Goal: Task Accomplishment & Management: Use online tool/utility

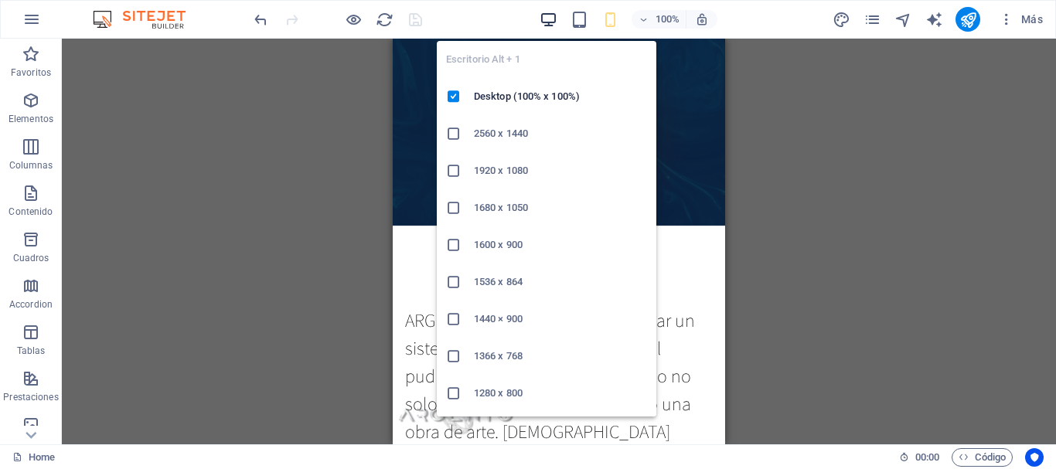
click at [546, 19] on icon "button" at bounding box center [548, 20] width 18 height 18
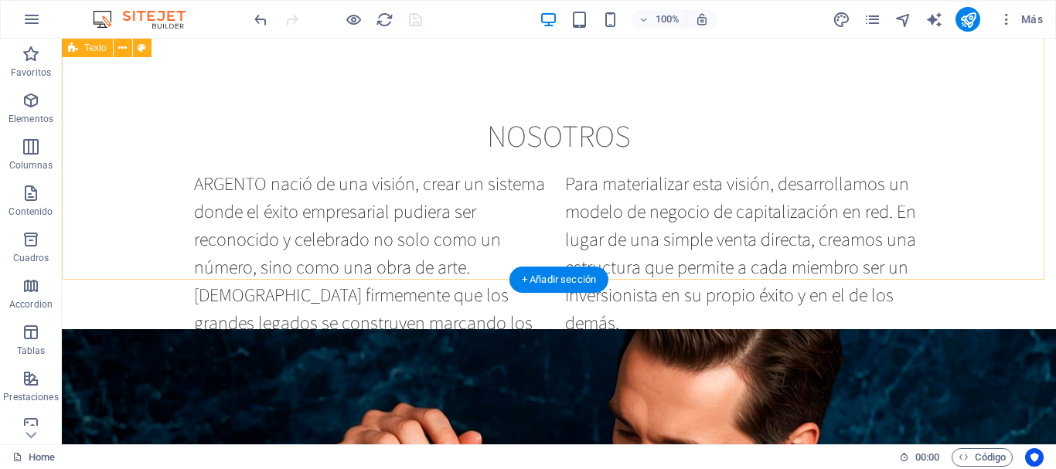
scroll to position [577, 0]
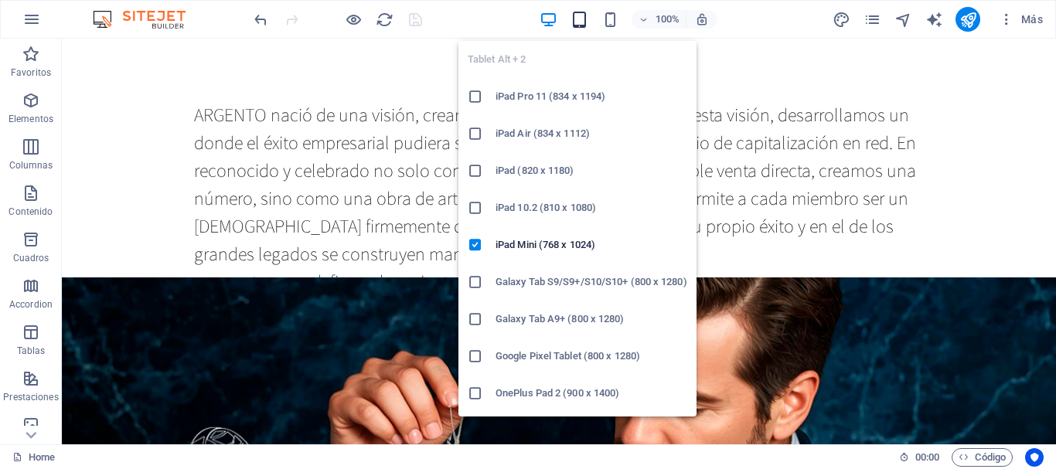
click at [579, 15] on icon "button" at bounding box center [579, 20] width 18 height 18
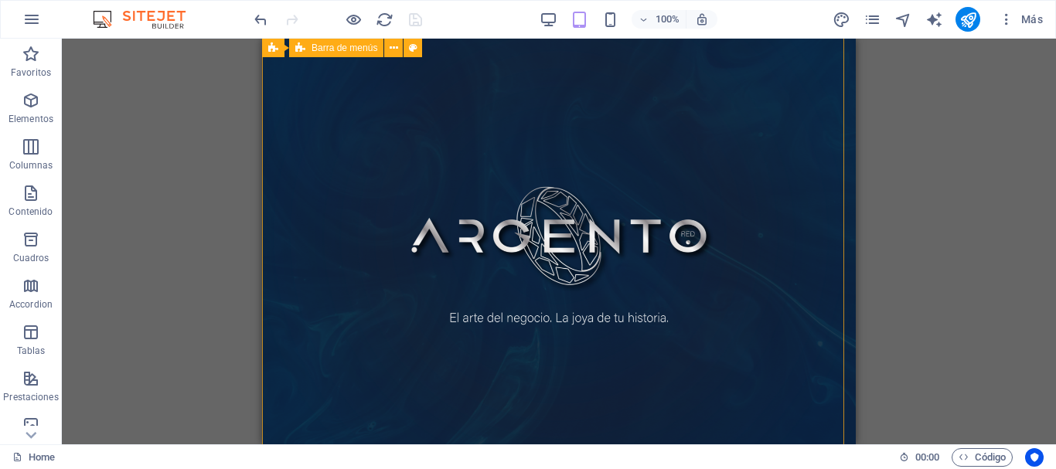
scroll to position [0, 0]
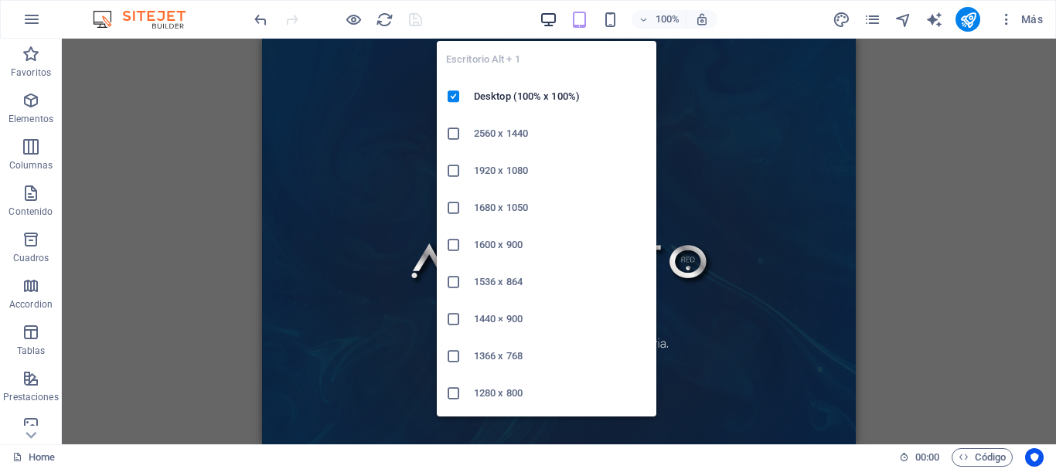
click at [547, 22] on icon "button" at bounding box center [548, 20] width 18 height 18
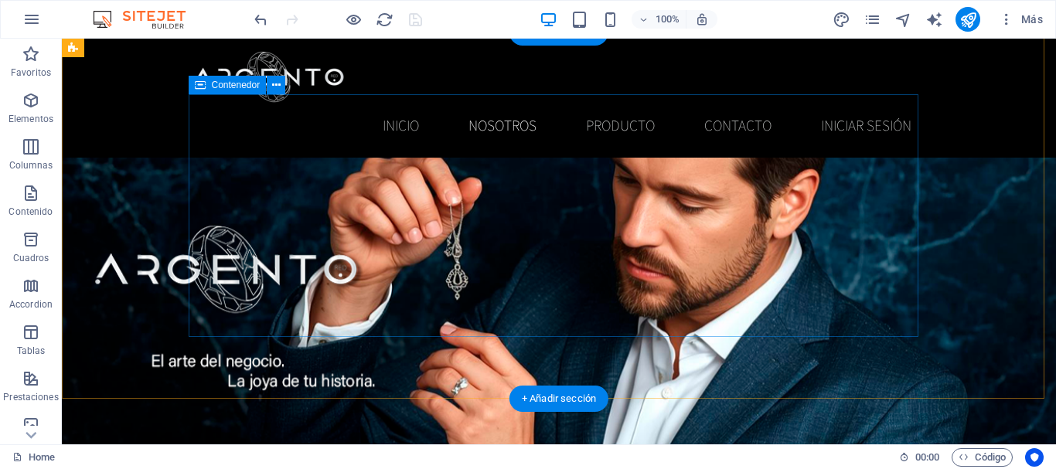
scroll to position [721, 0]
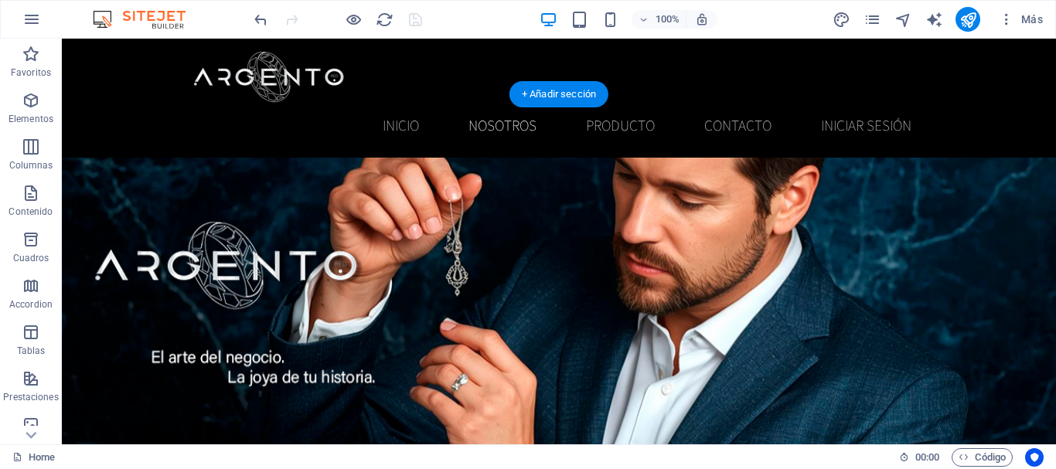
click at [117, 186] on figure at bounding box center [559, 263] width 994 height 383
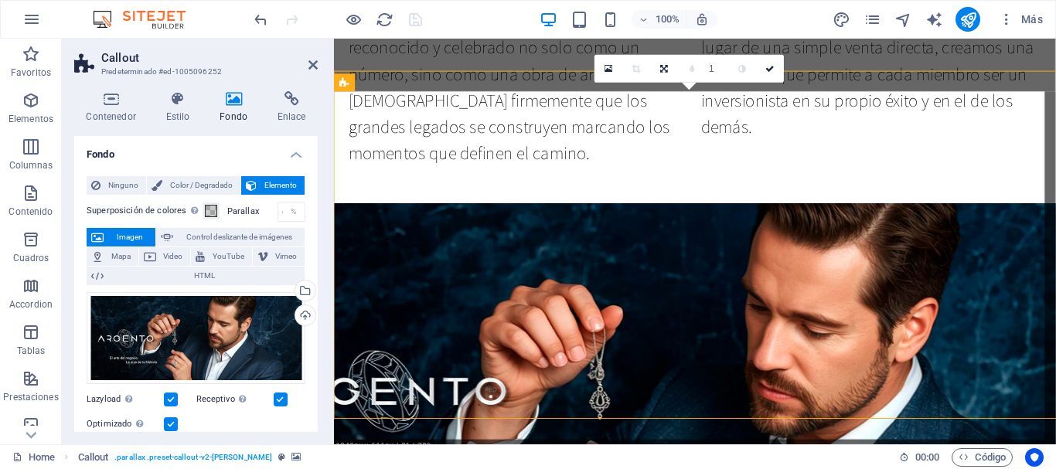
scroll to position [743, 0]
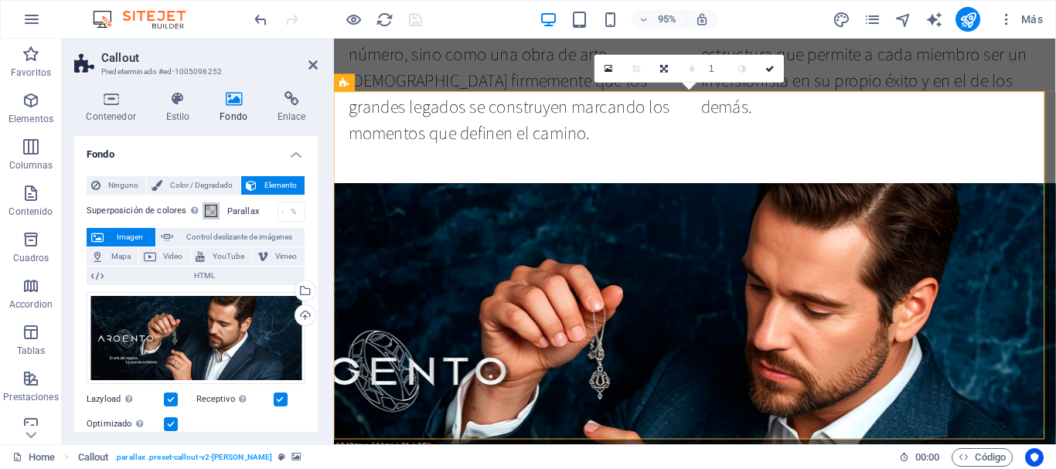
click at [215, 216] on span at bounding box center [211, 211] width 12 height 12
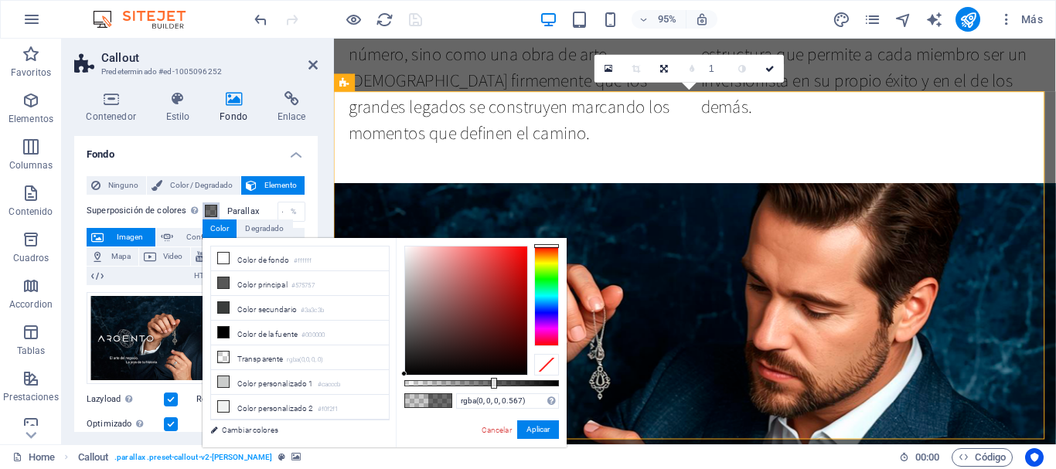
drag, startPoint x: 434, startPoint y: 383, endPoint x: 491, endPoint y: 384, distance: 58.0
click at [491, 384] on div at bounding box center [494, 383] width 6 height 11
type input "rgba(0, 0, 0, 0.617)"
click at [499, 383] on div at bounding box center [481, 383] width 155 height 6
click at [532, 432] on button "Aplicar" at bounding box center [538, 429] width 42 height 19
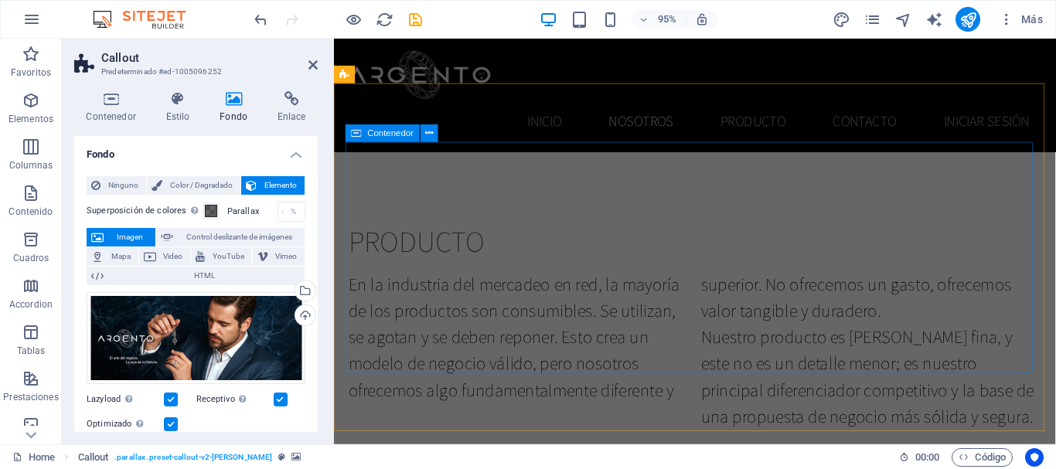
scroll to position [1382, 0]
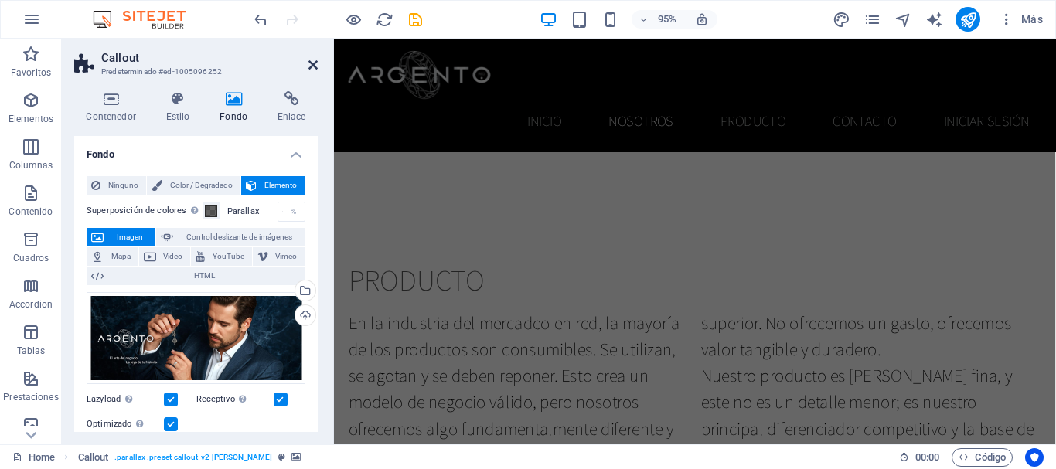
click at [309, 69] on icon at bounding box center [312, 65] width 9 height 12
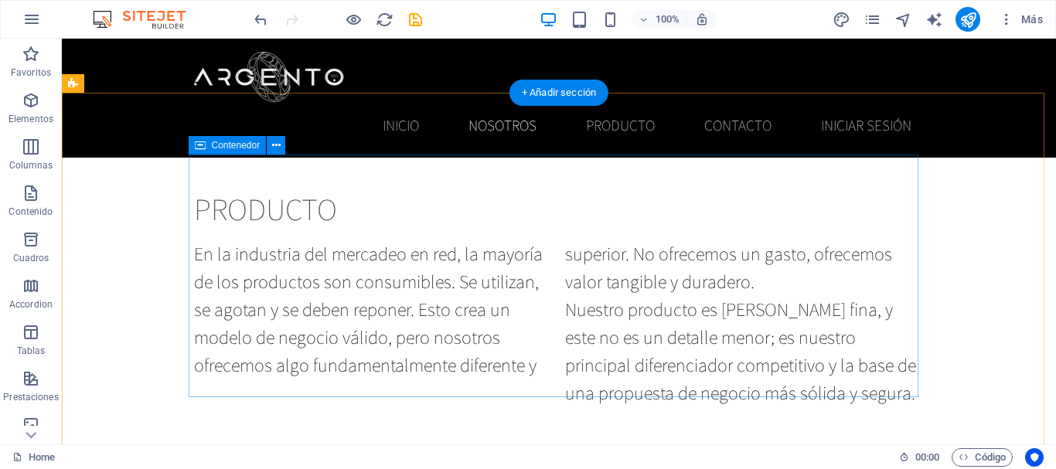
scroll to position [1422, 0]
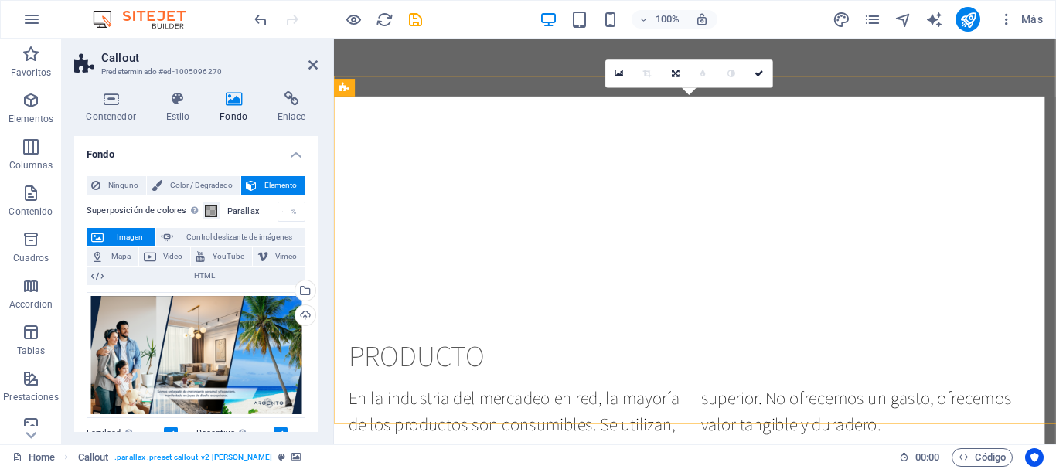
scroll to position [1444, 0]
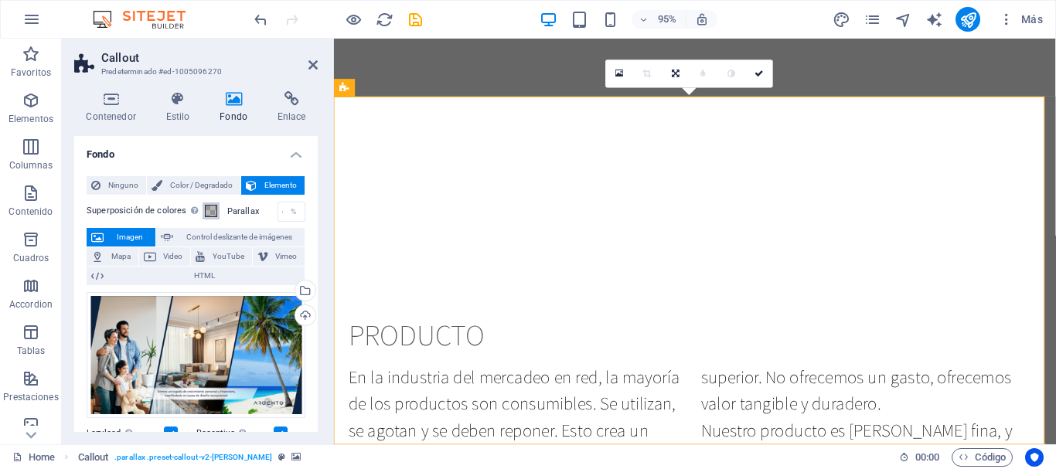
click at [211, 209] on span at bounding box center [211, 211] width 12 height 12
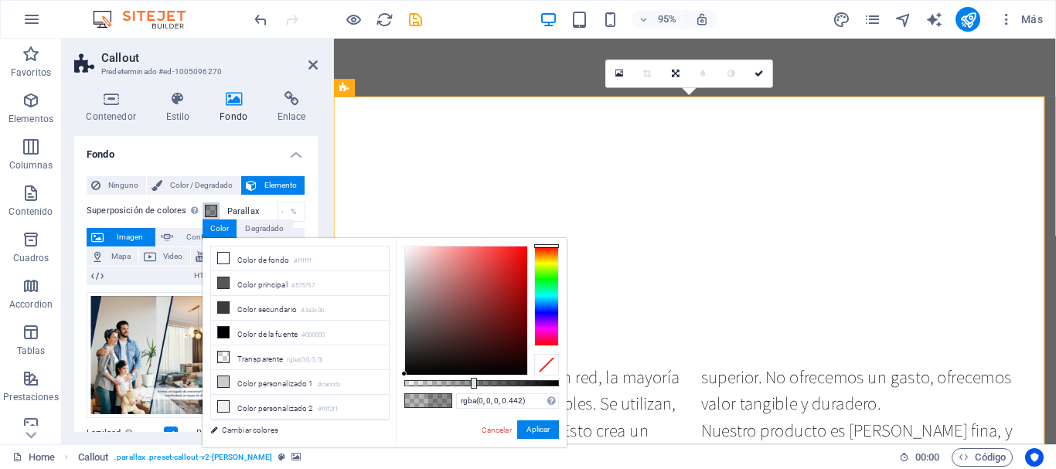
type input "rgba(0, 0, 0, 0.437)"
drag, startPoint x: 448, startPoint y: 383, endPoint x: 471, endPoint y: 384, distance: 23.2
click at [471, 384] on div at bounding box center [473, 383] width 6 height 11
click at [528, 430] on button "Aplicar" at bounding box center [538, 429] width 42 height 19
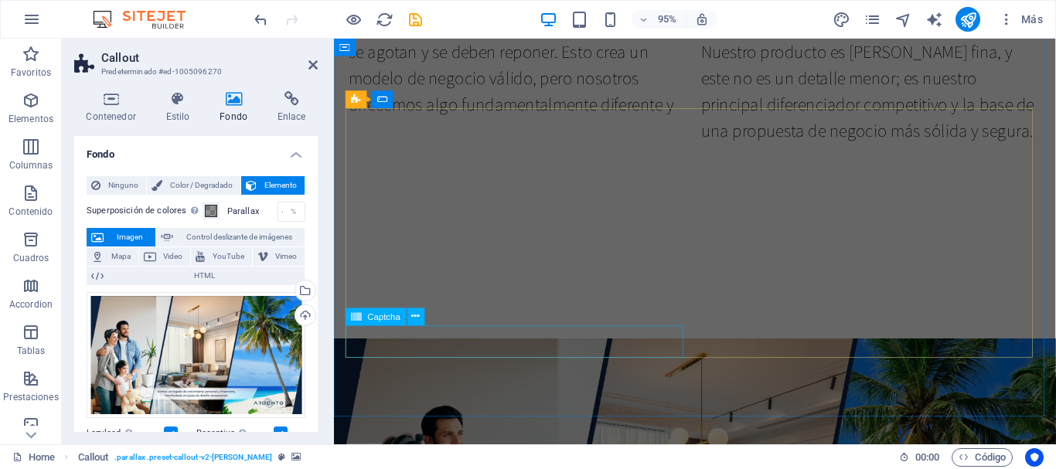
scroll to position [1968, 0]
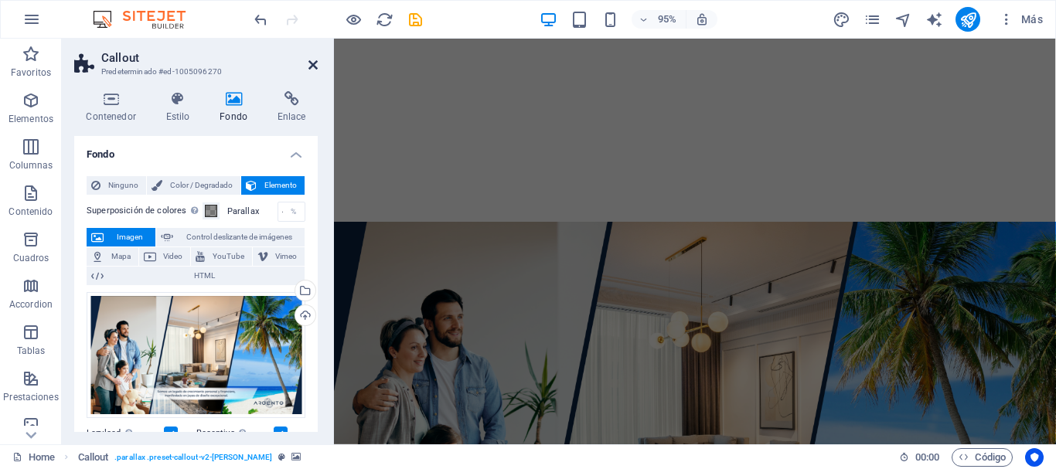
click at [313, 69] on icon at bounding box center [312, 65] width 9 height 12
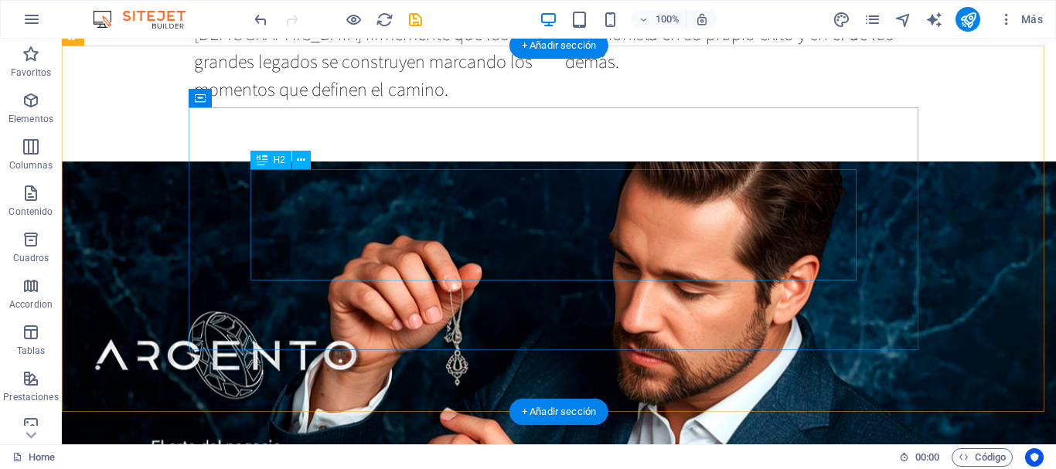
scroll to position [797, 0]
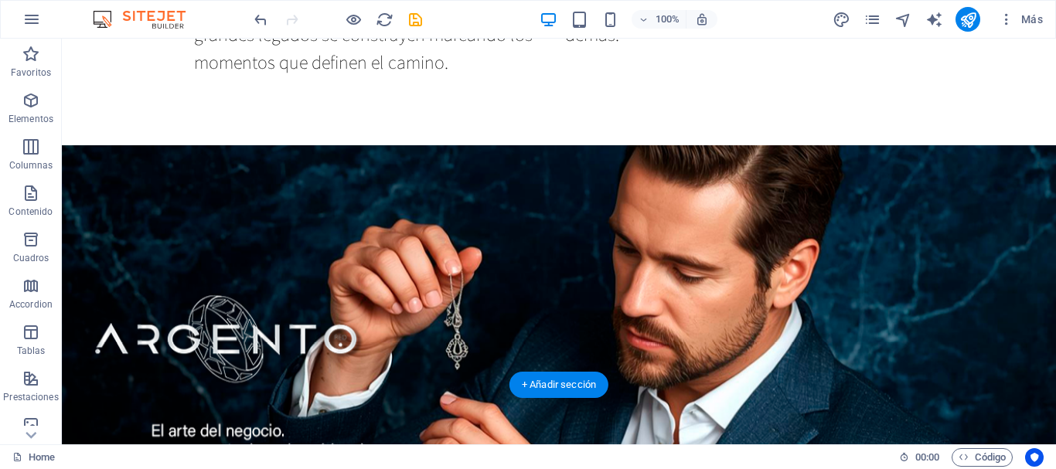
click at [121, 287] on figure at bounding box center [559, 337] width 994 height 383
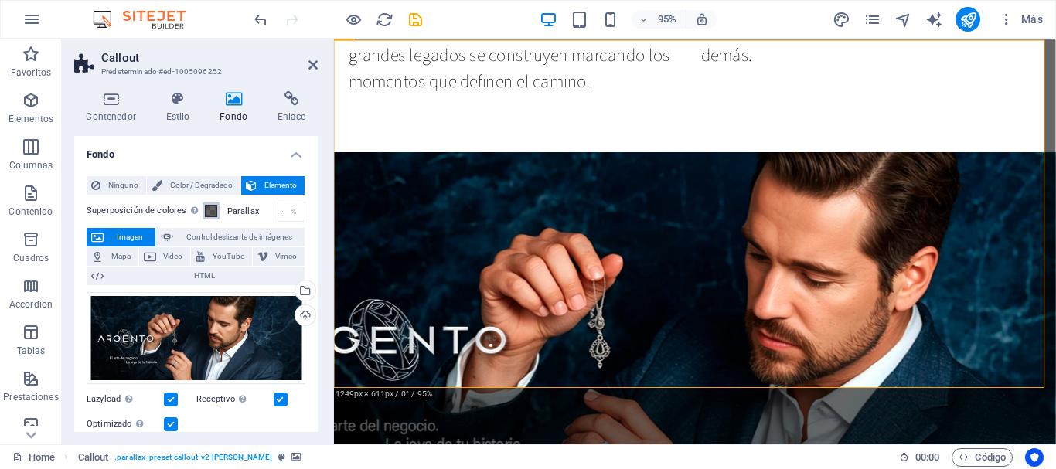
click at [217, 209] on button "Superposición de colores Sitúa una superposición sobre el fondo para colorearla" at bounding box center [210, 210] width 17 height 17
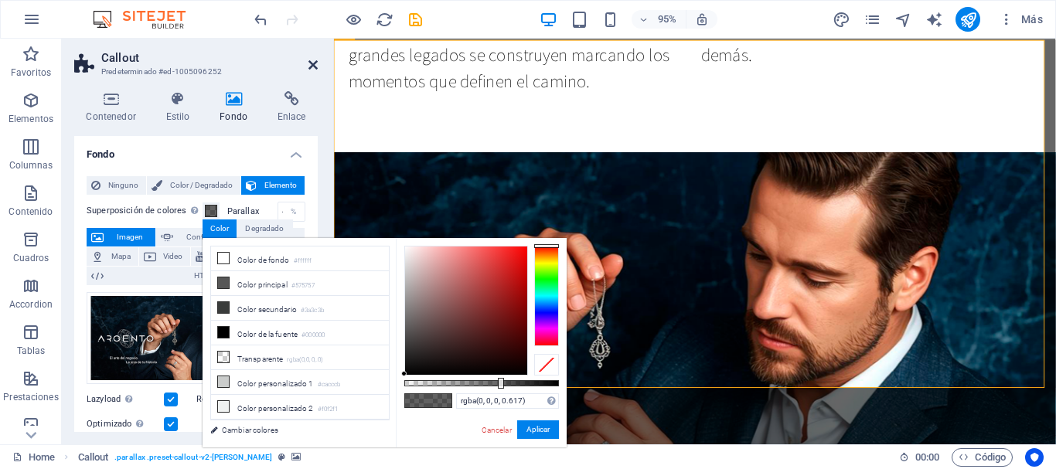
click at [310, 66] on icon at bounding box center [312, 65] width 9 height 12
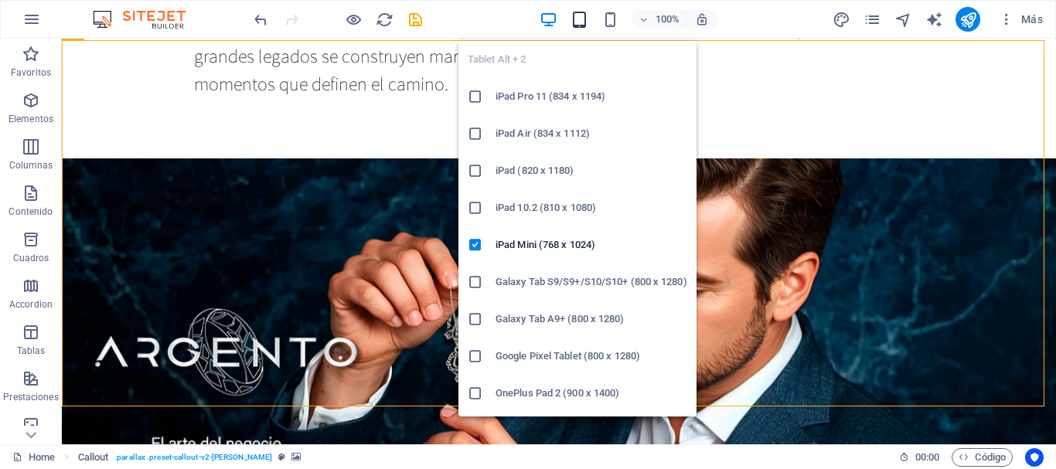
click at [580, 18] on icon "button" at bounding box center [579, 20] width 18 height 18
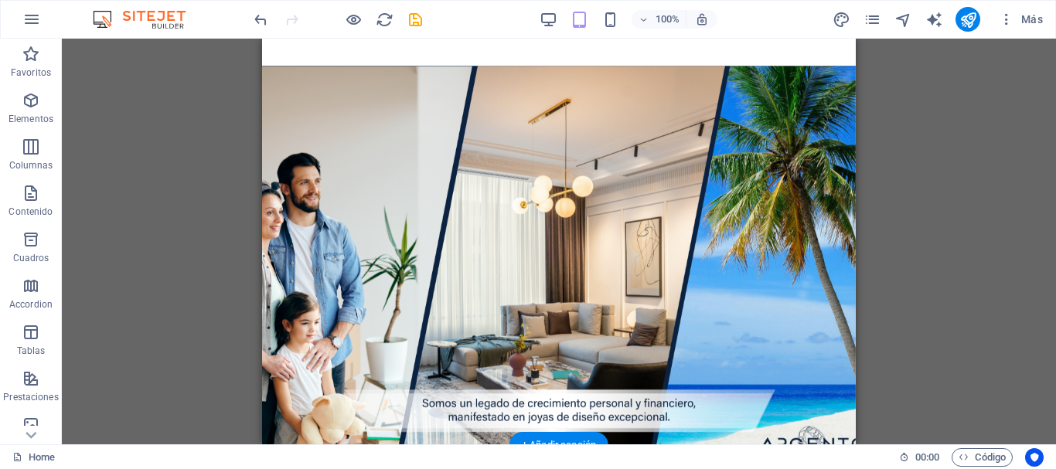
scroll to position [1655, 0]
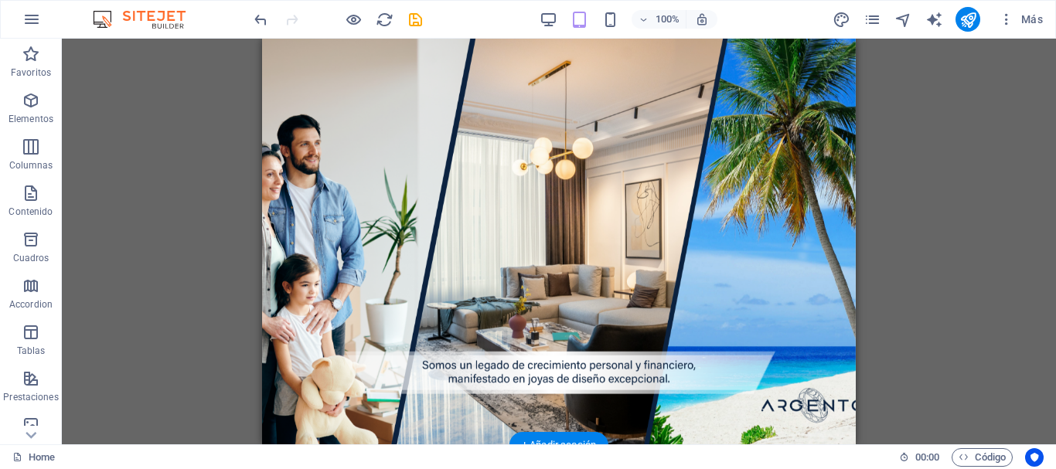
click at [359, 309] on figure at bounding box center [559, 235] width 594 height 417
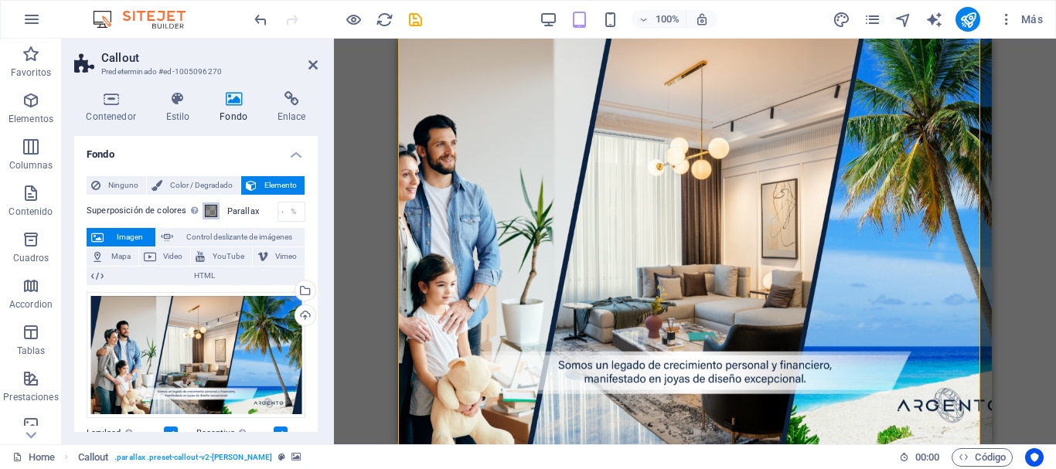
click at [211, 214] on span at bounding box center [211, 211] width 12 height 12
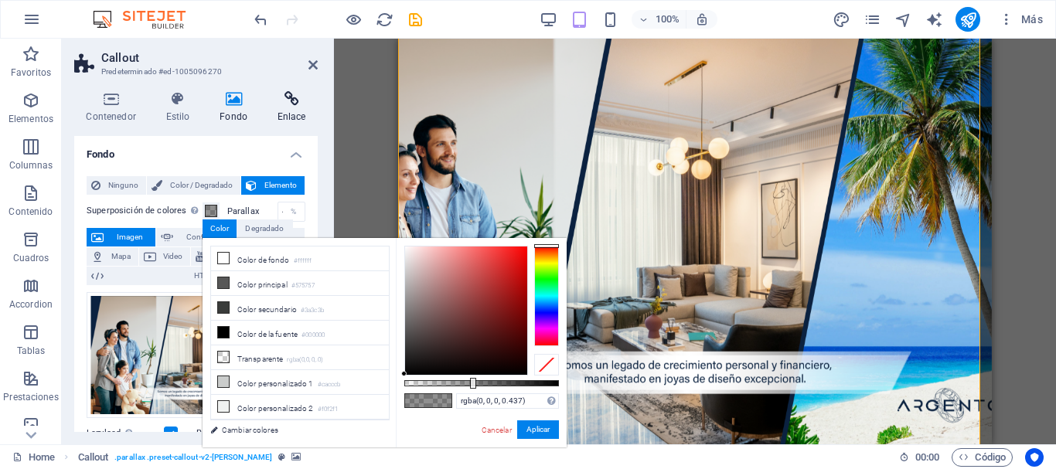
click at [315, 117] on h4 "Enlace" at bounding box center [291, 107] width 53 height 32
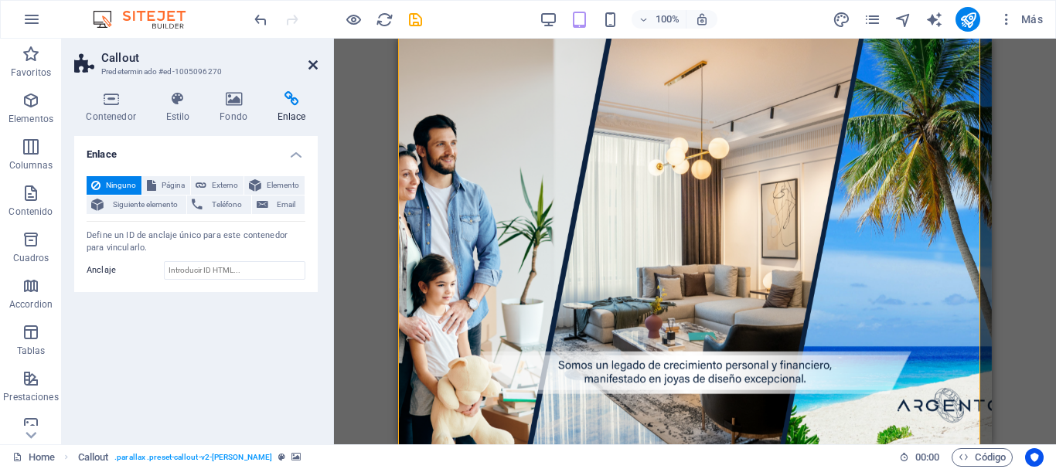
click at [315, 65] on icon at bounding box center [312, 65] width 9 height 12
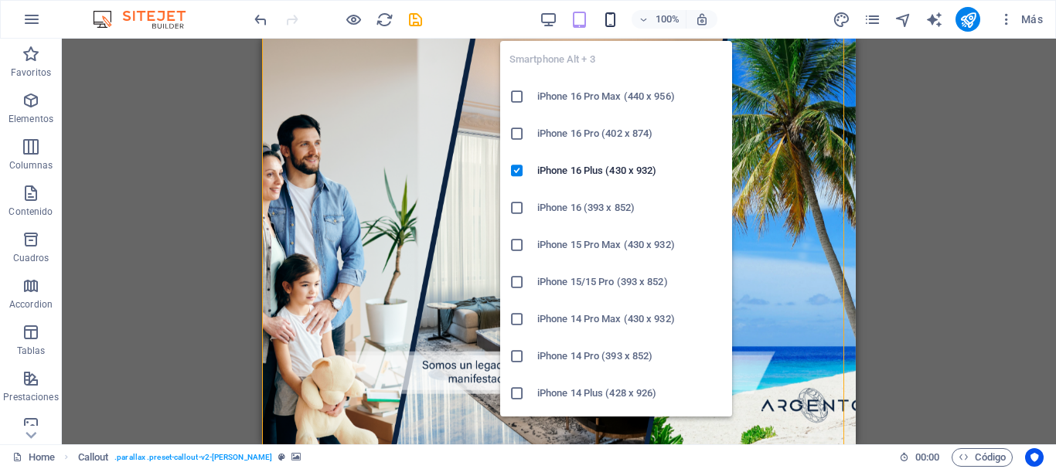
click at [611, 19] on icon "button" at bounding box center [610, 20] width 18 height 18
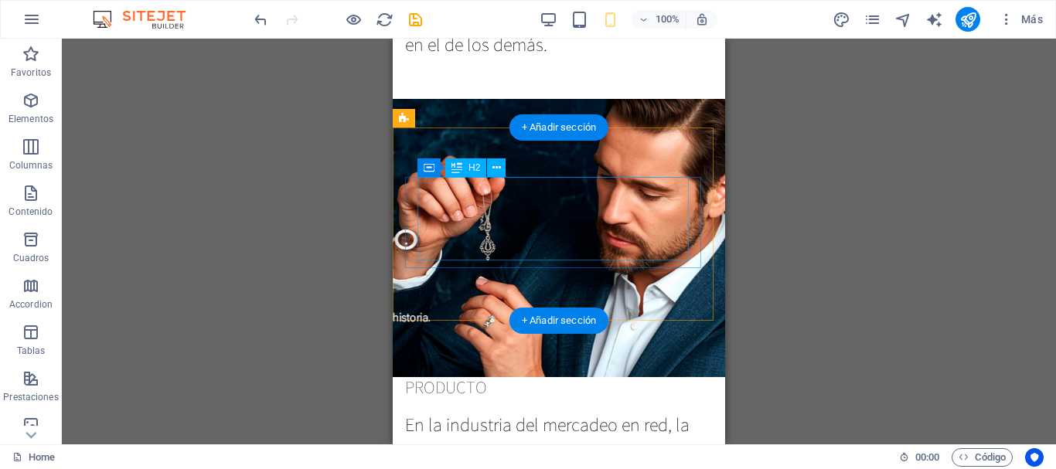
scroll to position [672, 0]
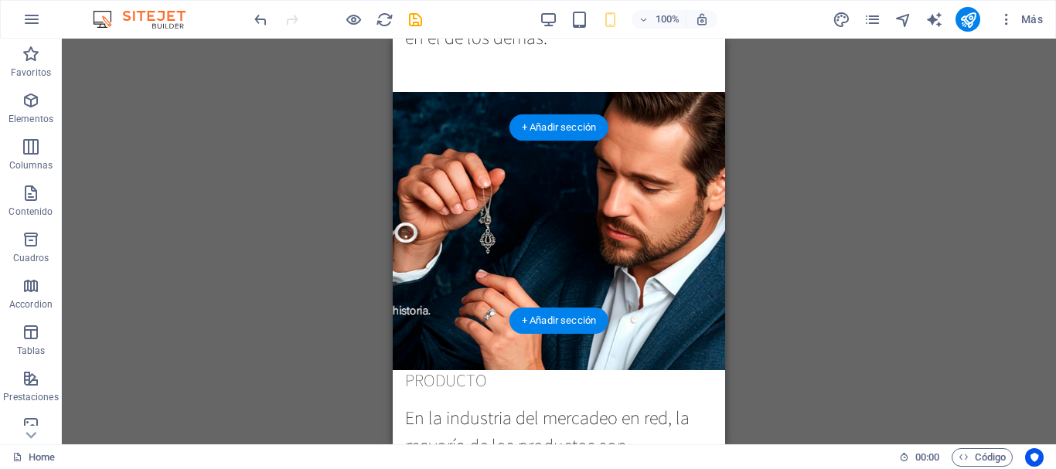
click at [458, 303] on figure at bounding box center [559, 231] width 332 height 278
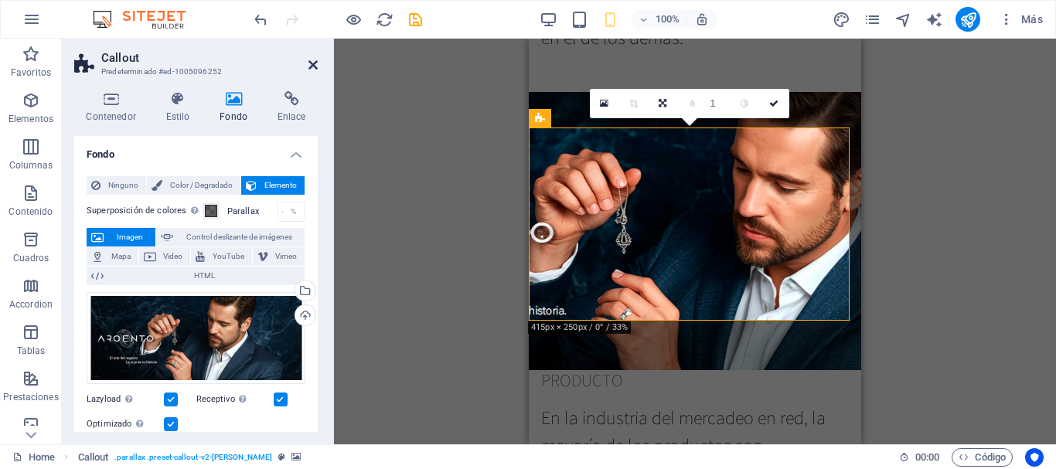
click at [315, 66] on icon at bounding box center [312, 65] width 9 height 12
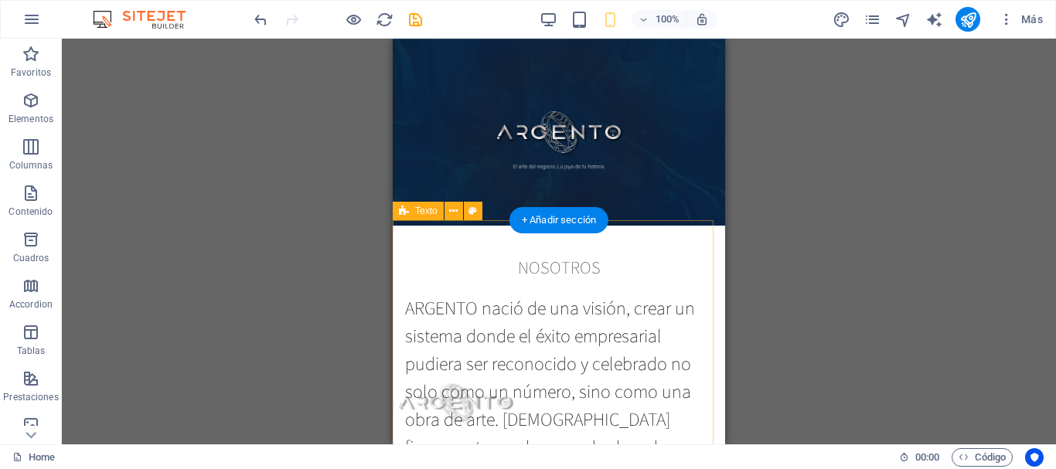
scroll to position [0, 0]
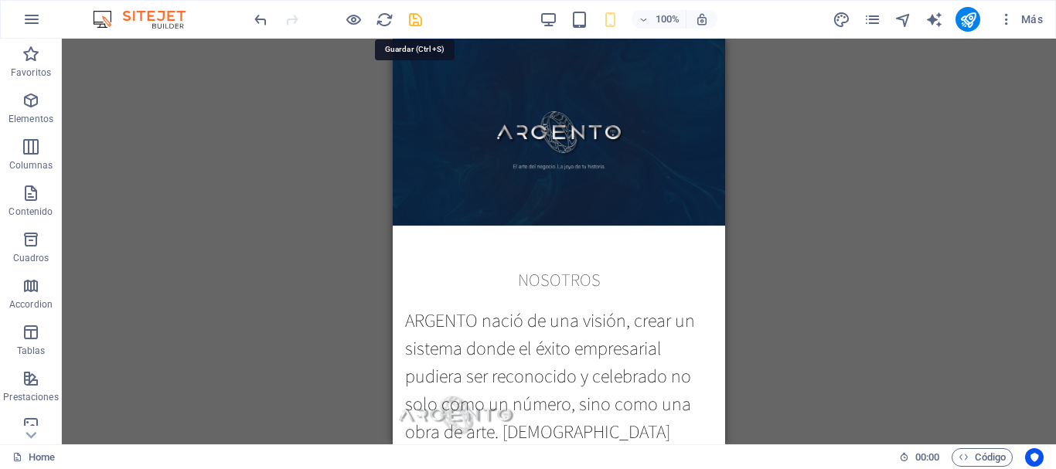
click at [413, 19] on icon "save" at bounding box center [415, 20] width 18 height 18
checkbox input "false"
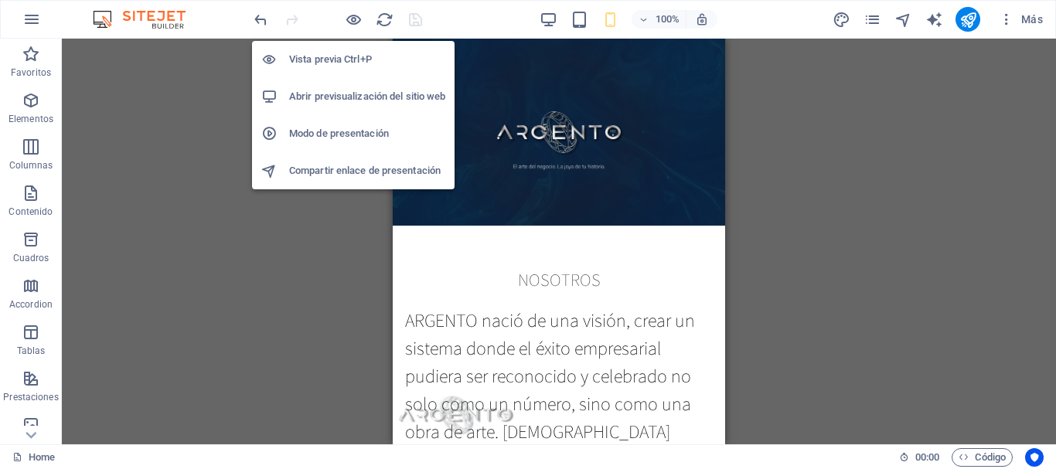
click at [305, 128] on h6 "Modo de presentación" at bounding box center [367, 133] width 156 height 19
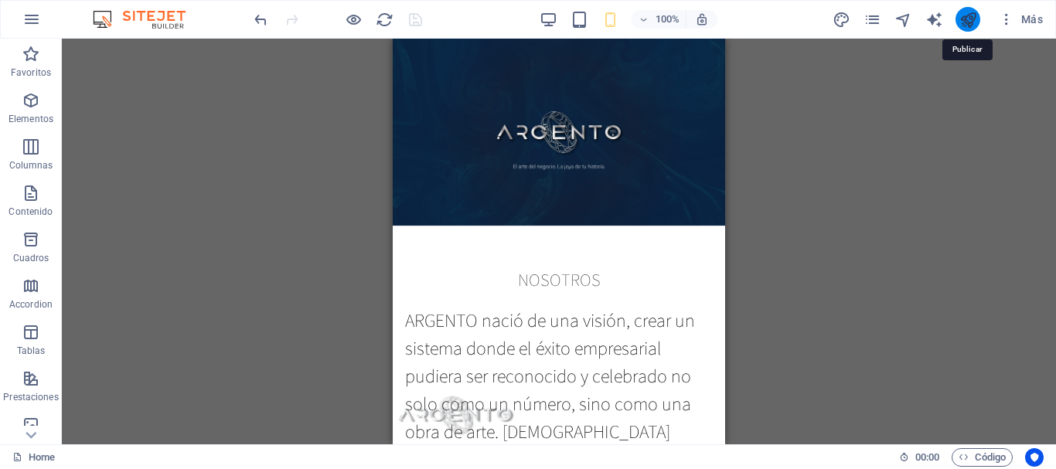
click at [966, 24] on icon "publish" at bounding box center [968, 20] width 18 height 18
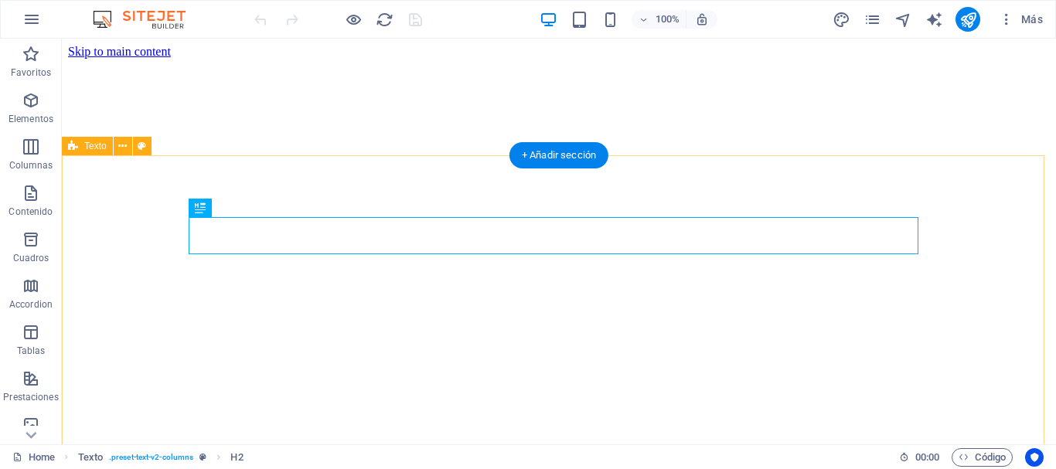
scroll to position [289, 0]
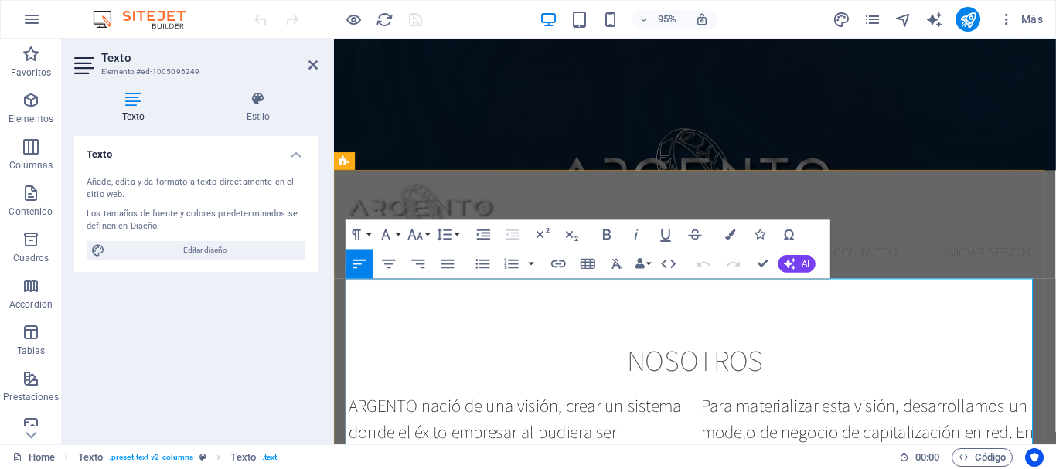
drag, startPoint x: 348, startPoint y: 308, endPoint x: 417, endPoint y: 310, distance: 68.8
click at [606, 236] on icon "button" at bounding box center [607, 235] width 18 height 18
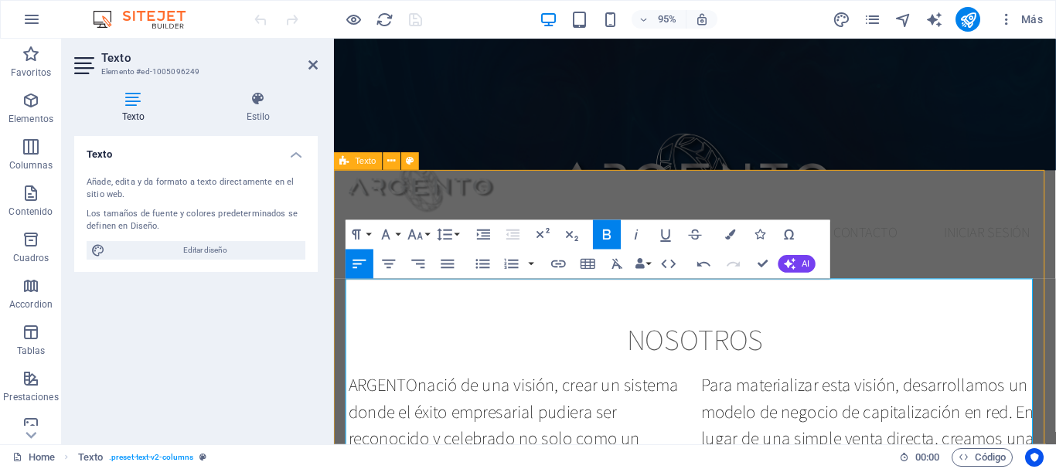
scroll to position [267, 0]
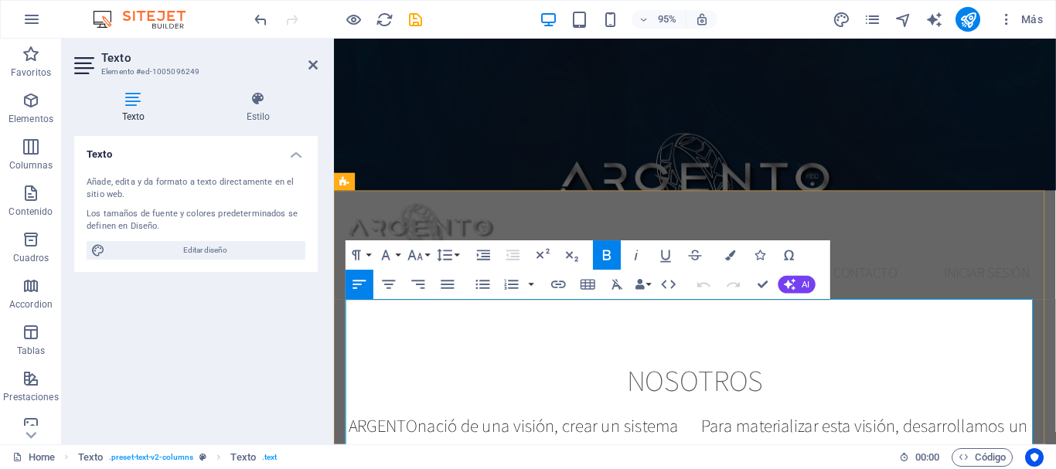
click at [389, 434] on strong "ARGENTO" at bounding box center [385, 446] width 73 height 25
drag, startPoint x: 420, startPoint y: 325, endPoint x: 349, endPoint y: 324, distance: 71.1
click at [603, 258] on icon "button" at bounding box center [607, 255] width 8 height 10
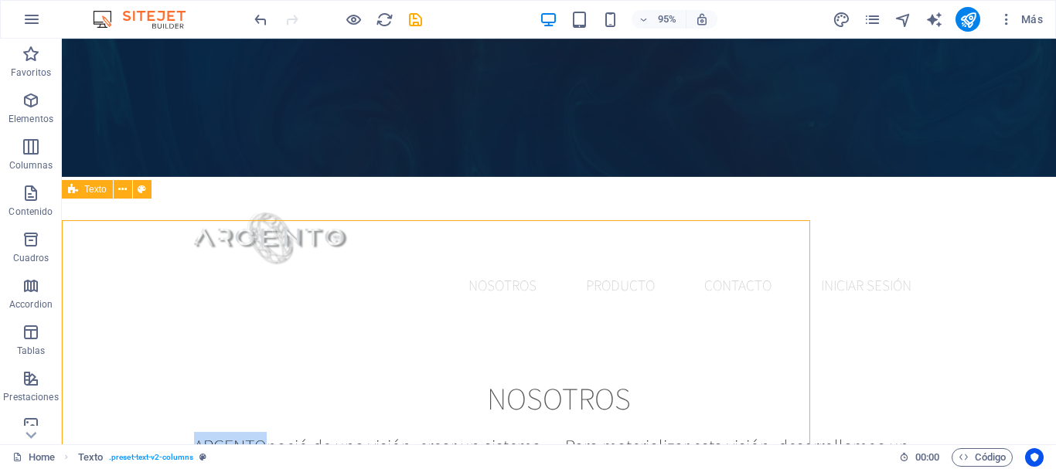
scroll to position [246, 0]
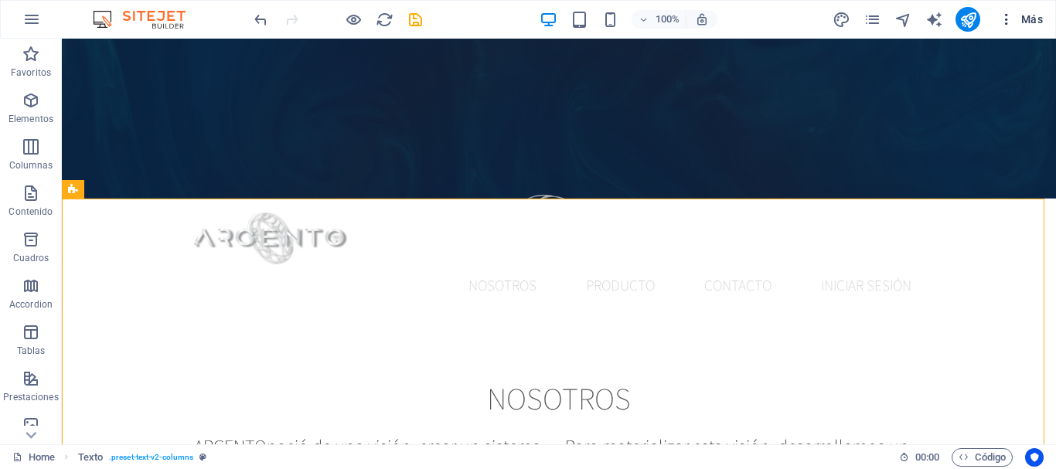
click at [1024, 14] on span "Más" at bounding box center [1020, 19] width 44 height 15
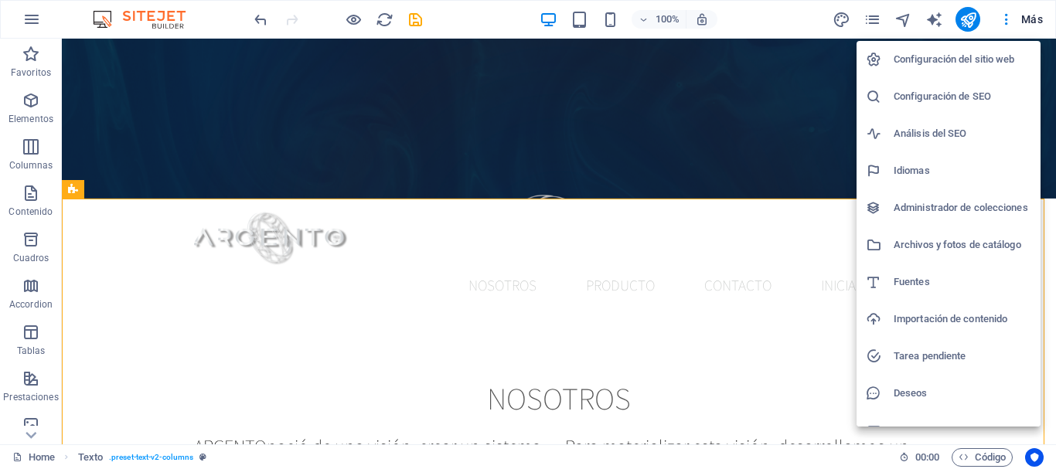
click at [964, 62] on h6 "Configuración del sitio web" at bounding box center [962, 59] width 138 height 19
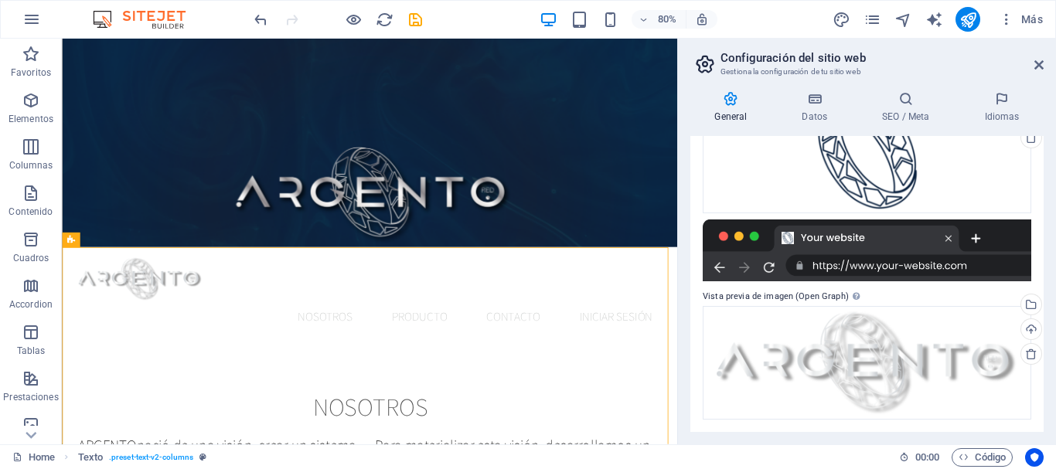
scroll to position [0, 0]
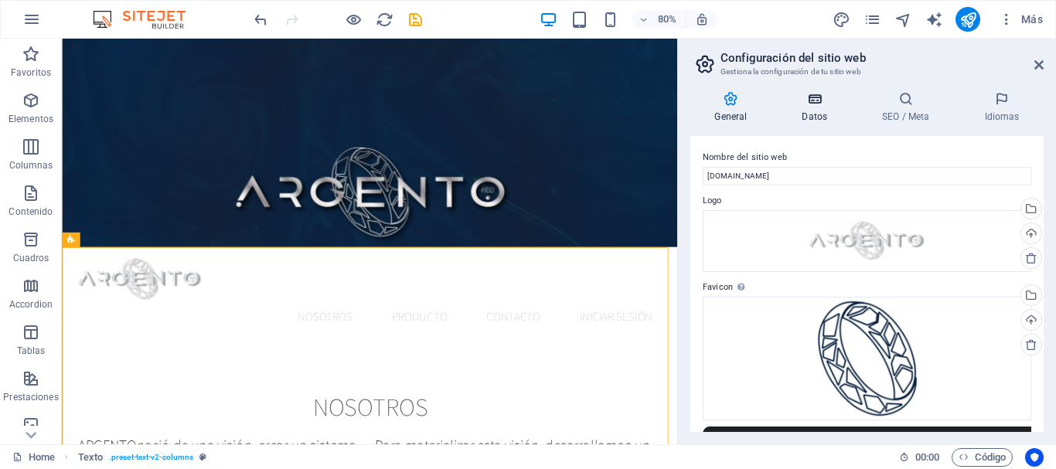
click at [817, 104] on icon at bounding box center [814, 98] width 74 height 15
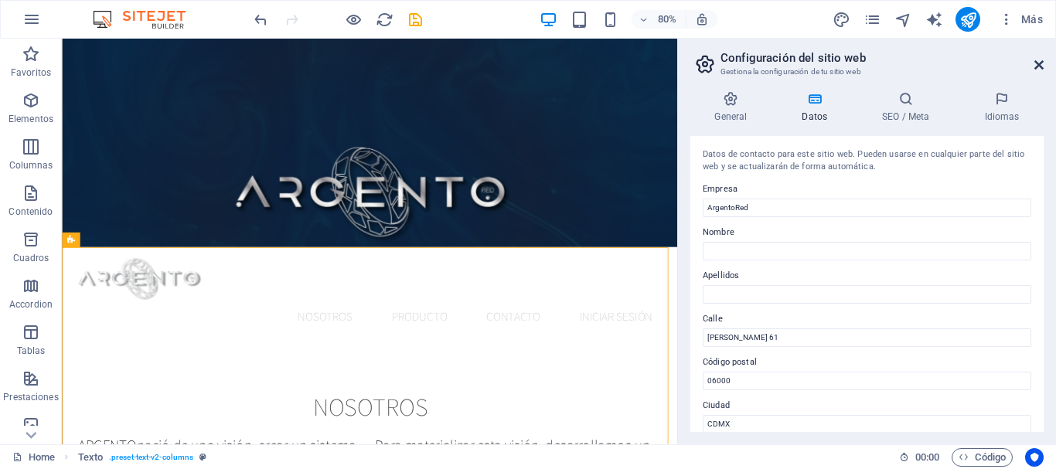
click at [1040, 68] on icon at bounding box center [1038, 65] width 9 height 12
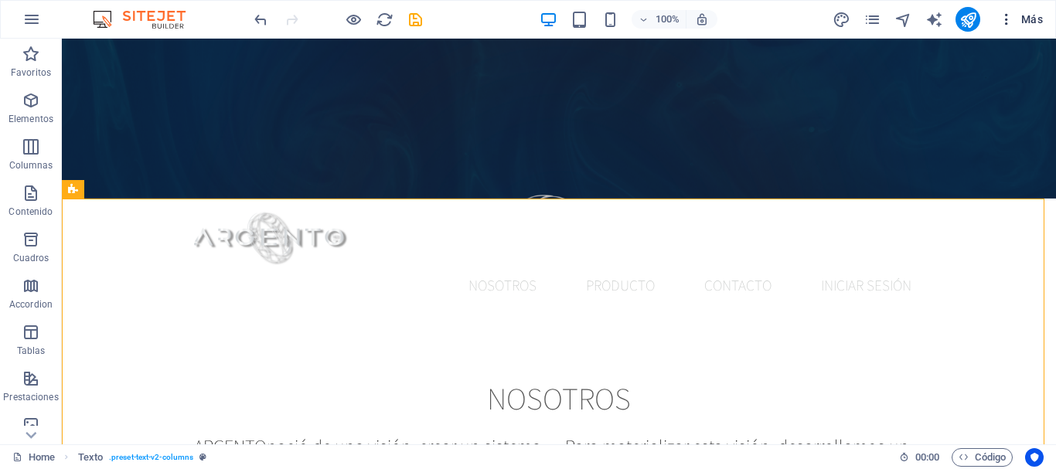
click at [1005, 19] on icon "button" at bounding box center [1005, 19] width 15 height 15
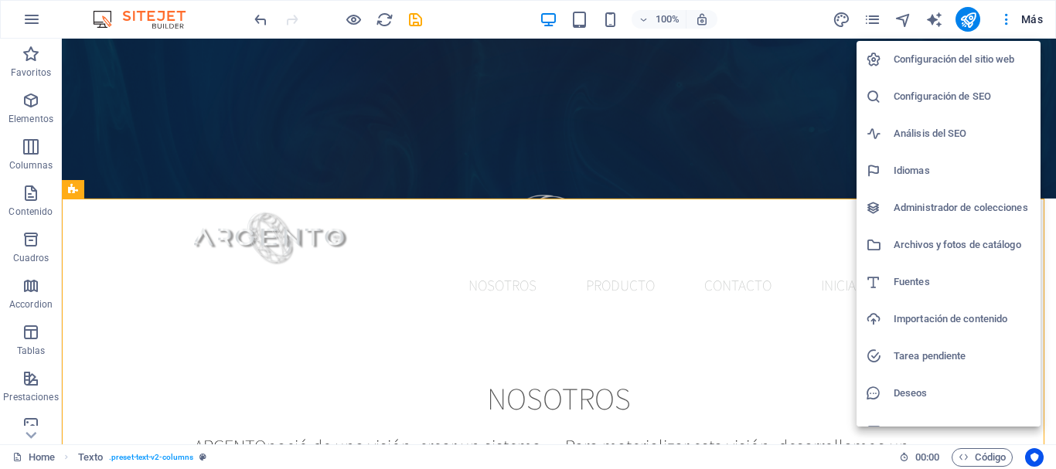
scroll to position [22, 0]
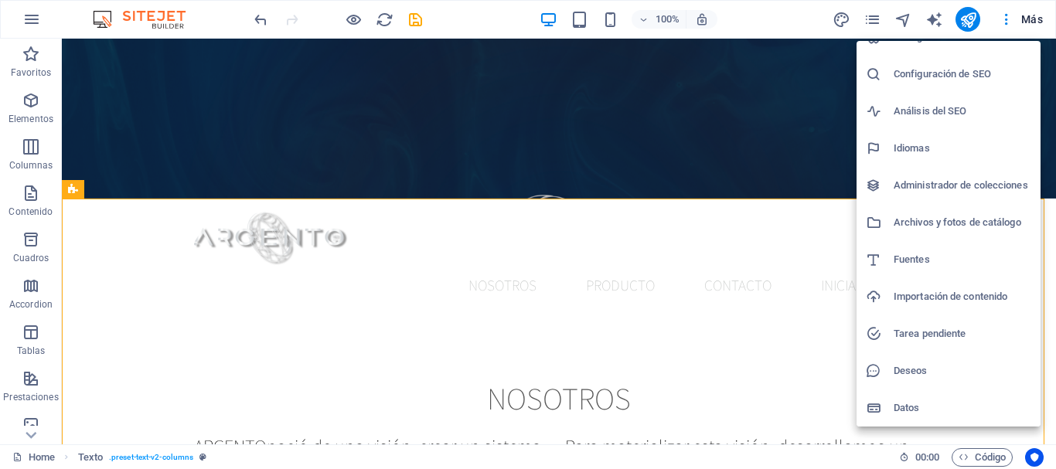
click at [939, 250] on h6 "Fuentes" at bounding box center [962, 259] width 138 height 19
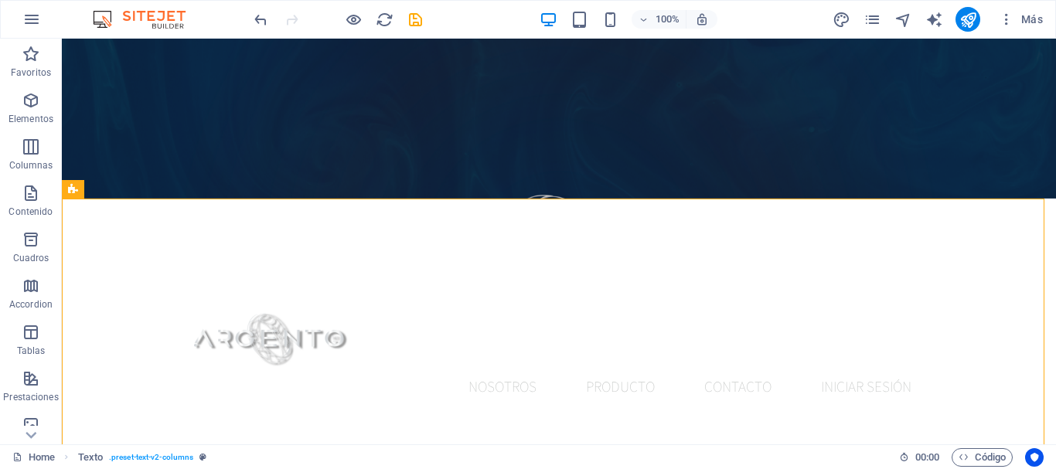
select select "popularity"
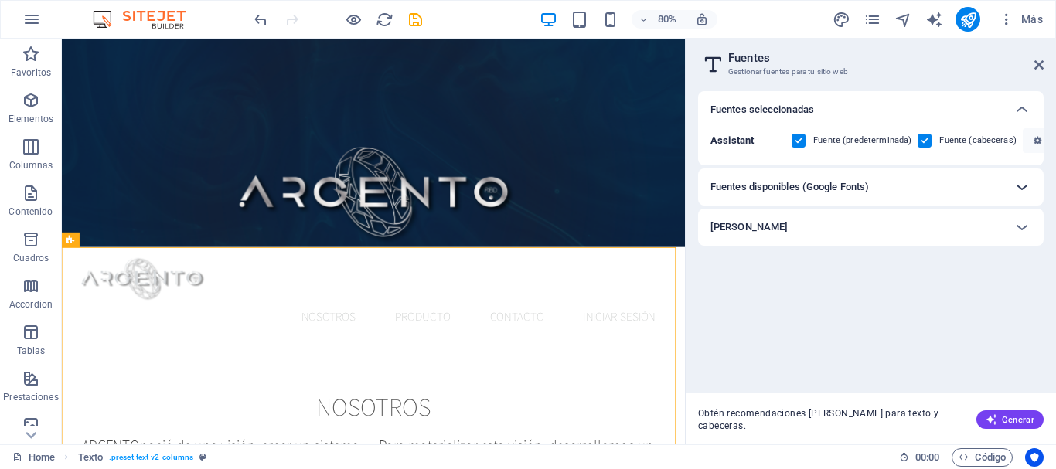
click at [1015, 185] on icon at bounding box center [1021, 187] width 19 height 19
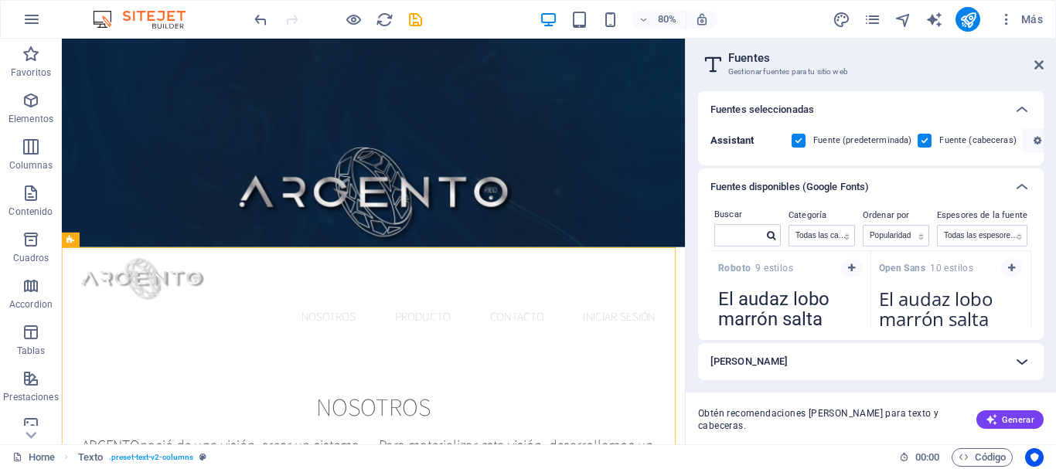
click at [1018, 371] on icon at bounding box center [1021, 361] width 19 height 19
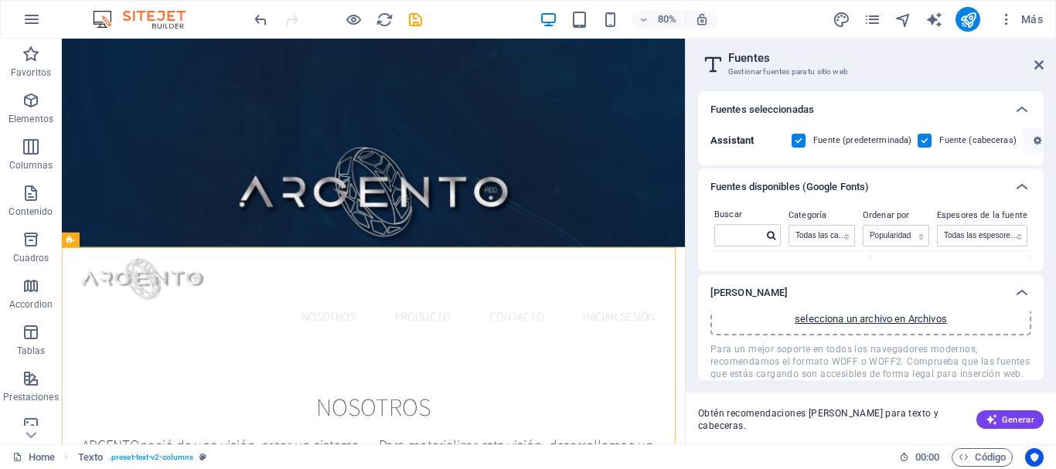
scroll to position [0, 0]
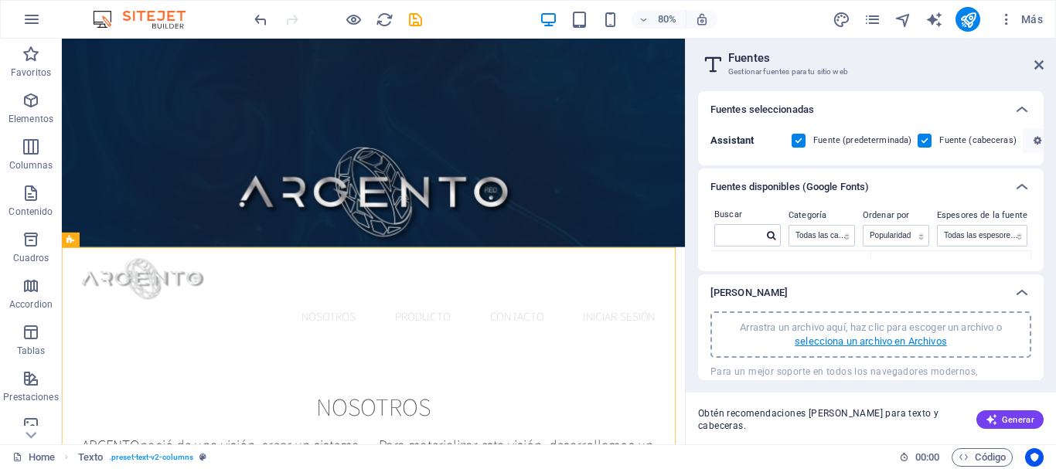
click at [901, 345] on p "selecciona un archivo en Archivos" at bounding box center [870, 342] width 152 height 14
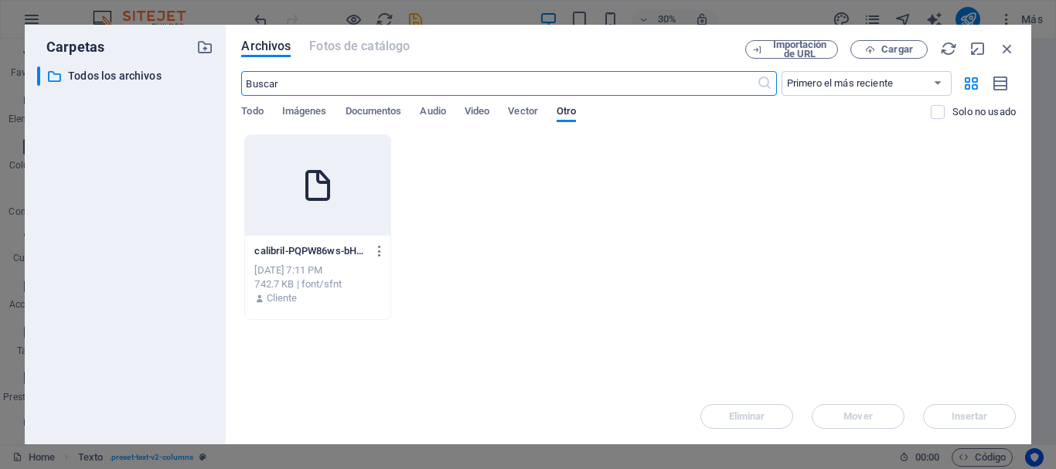
click at [323, 173] on icon at bounding box center [317, 185] width 37 height 37
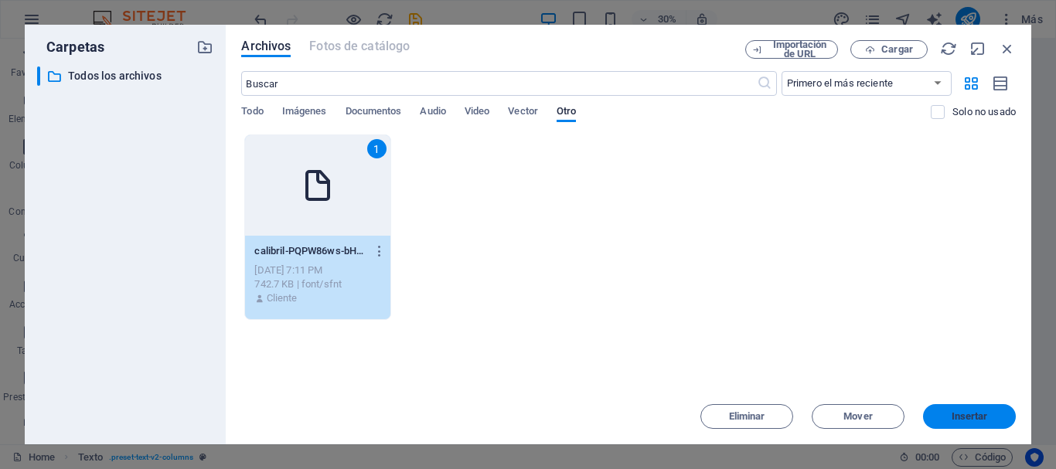
click at [974, 412] on span "Insertar" at bounding box center [969, 416] width 36 height 9
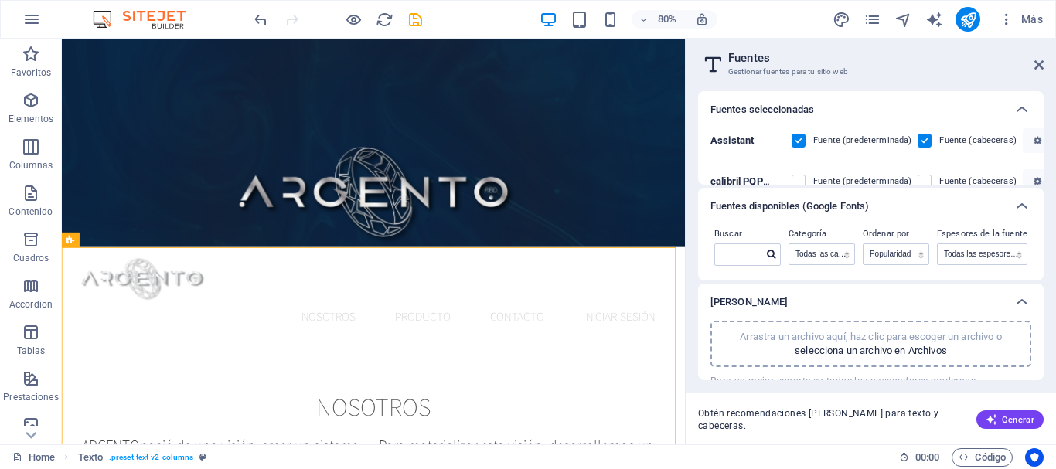
scroll to position [20, 0]
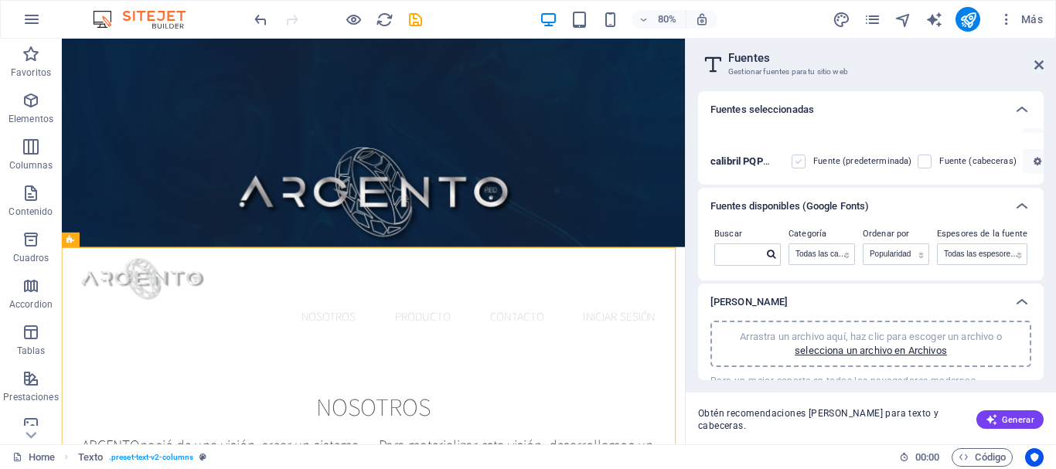
click at [797, 160] on label at bounding box center [798, 162] width 14 height 14
click at [0, 0] on bHW8fphcKXN5g "checkbox" at bounding box center [0, 0] width 0 height 0
click at [926, 164] on label at bounding box center [924, 162] width 14 height 14
click at [0, 0] on bHW8fphcKXN5g "checkbox" at bounding box center [0, 0] width 0 height 0
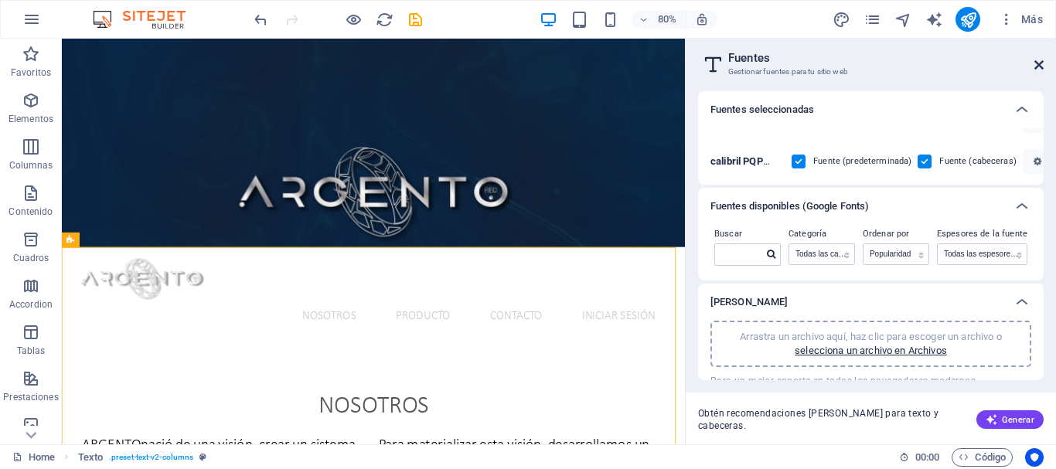
click at [1040, 63] on icon at bounding box center [1038, 65] width 9 height 12
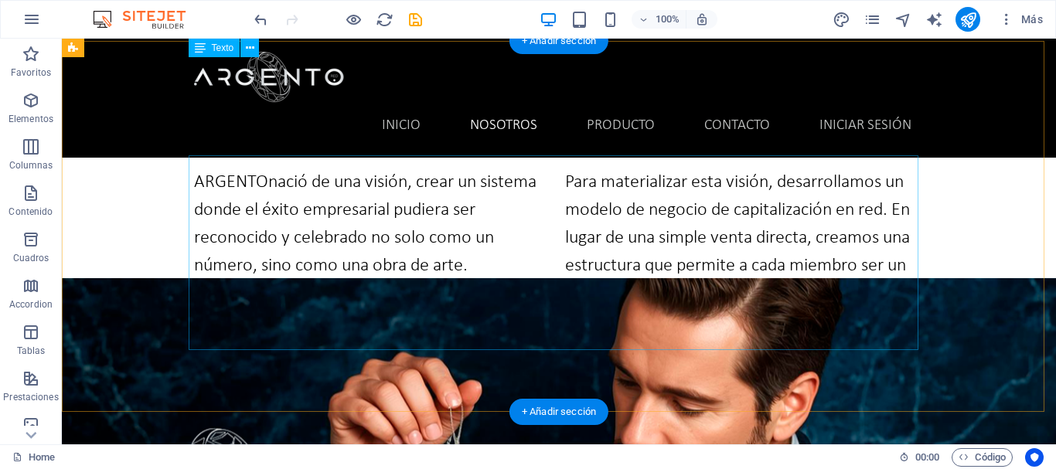
scroll to position [321, 0]
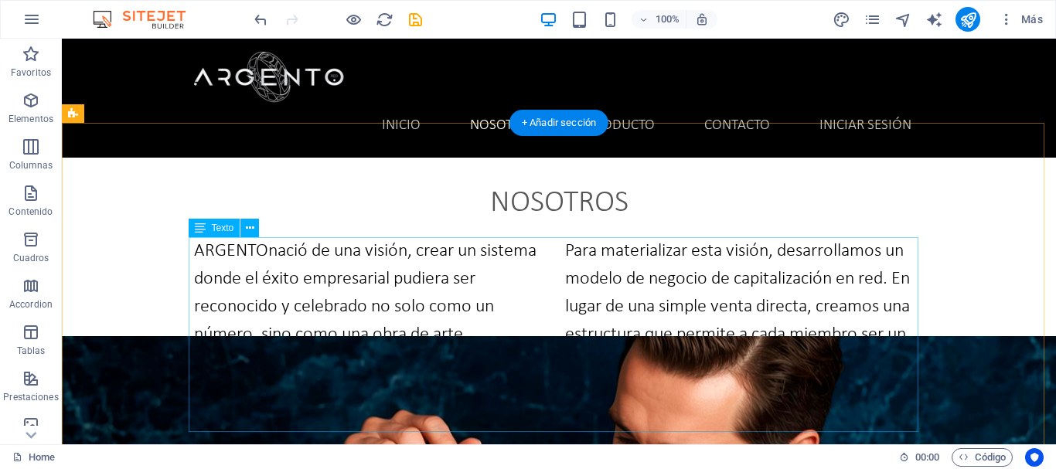
click at [265, 253] on div "ARGENTO nació de una visión, crear un sistema donde el éxito empresarial pudier…" at bounding box center [559, 334] width 730 height 195
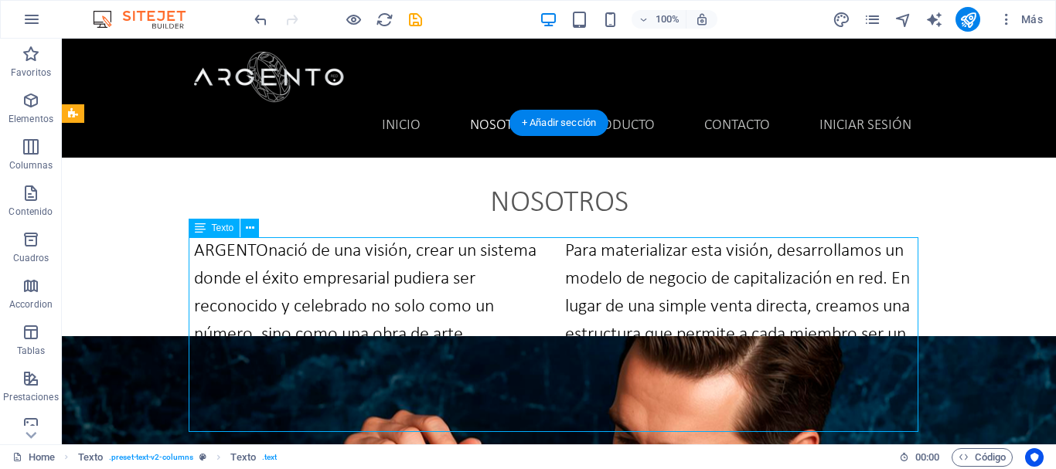
click at [261, 253] on div "ARGENTO nació de una visión, crear un sistema donde el éxito empresarial pudier…" at bounding box center [559, 334] width 730 height 195
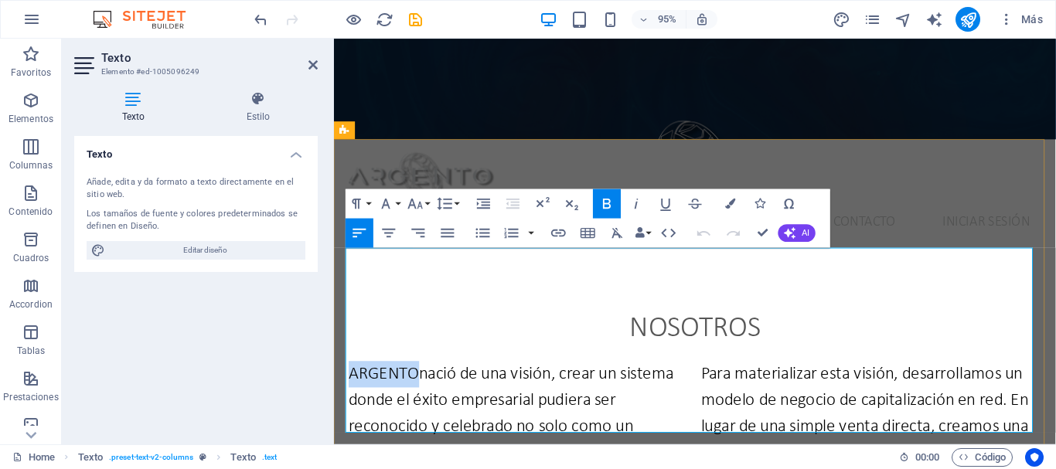
drag, startPoint x: 419, startPoint y: 274, endPoint x: 343, endPoint y: 277, distance: 75.8
click at [343, 277] on div "Nosotros ARGENTO nació de una visión, crear un sistema donde el éxito empresari…" at bounding box center [714, 449] width 760 height 371
drag, startPoint x: 417, startPoint y: 271, endPoint x: 345, endPoint y: 272, distance: 71.9
click at [349, 383] on span "ARGENTO nació de una visión, crear un sistema donde el éxito empresarial pudier…" at bounding box center [520, 475] width 342 height 185
click at [612, 204] on icon "button" at bounding box center [607, 204] width 18 height 18
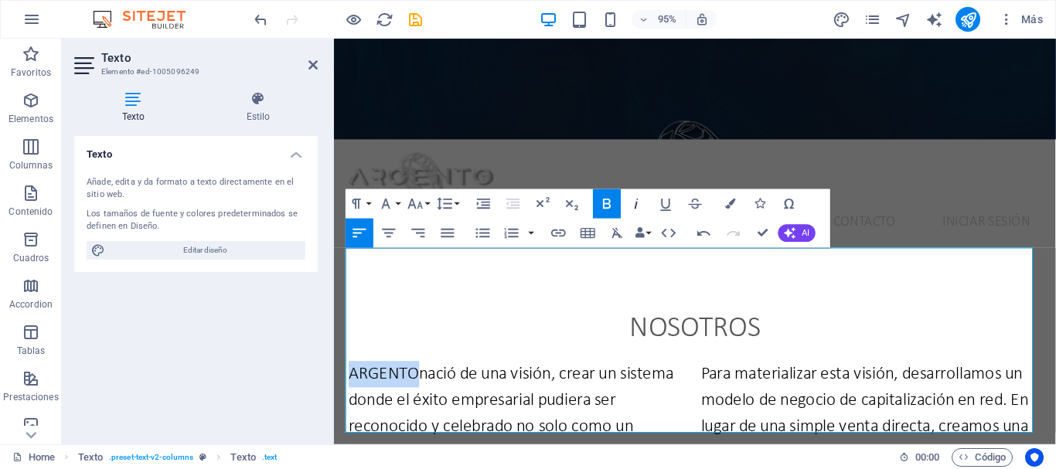
click at [631, 206] on icon "button" at bounding box center [637, 204] width 18 height 18
click at [633, 207] on icon "button" at bounding box center [637, 204] width 18 height 18
click at [920, 264] on div "Nosotros ARGENTO nació de una visión, crear un sistema donde el éxito empresari…" at bounding box center [714, 449] width 760 height 371
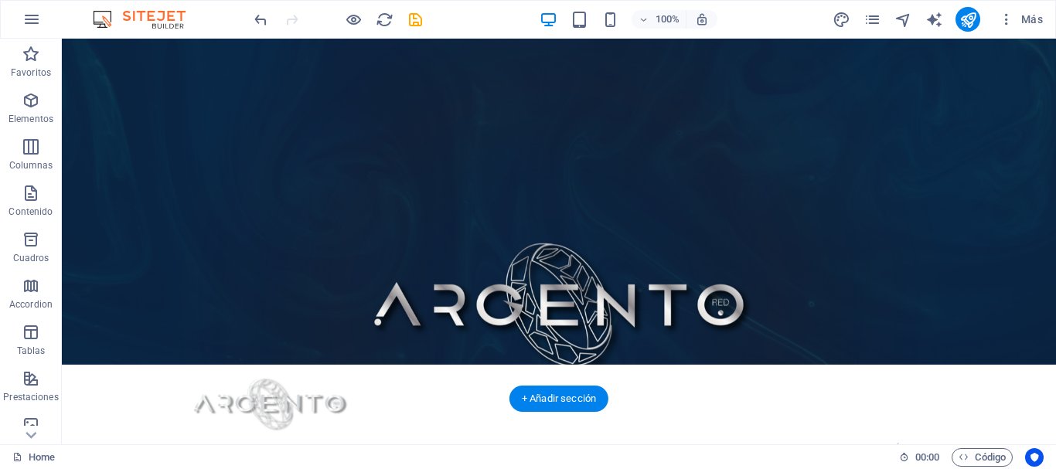
scroll to position [0, 0]
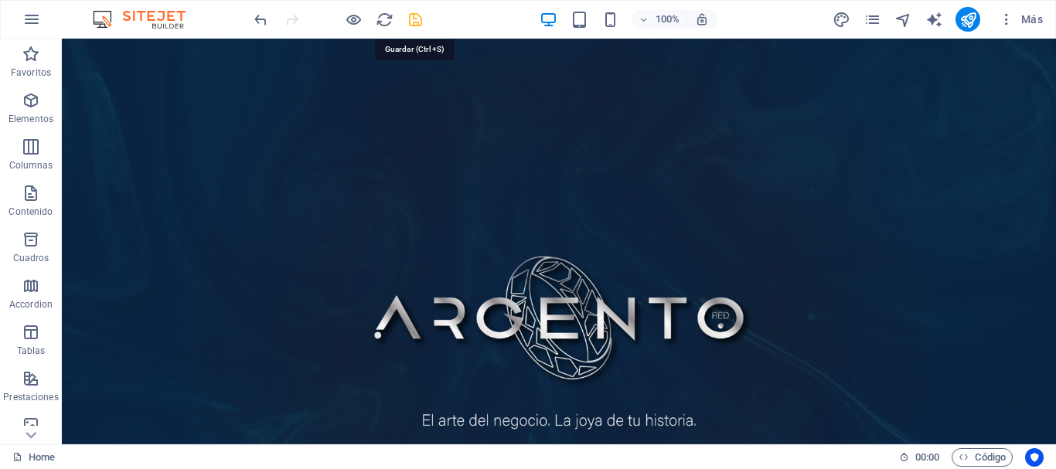
click at [412, 22] on icon "save" at bounding box center [415, 20] width 18 height 18
checkbox input "false"
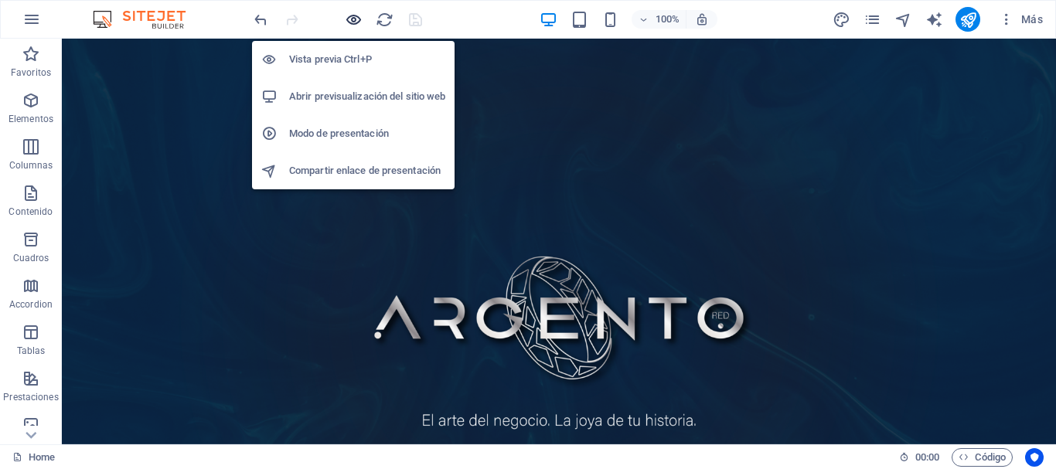
click at [346, 21] on icon "button" at bounding box center [354, 20] width 18 height 18
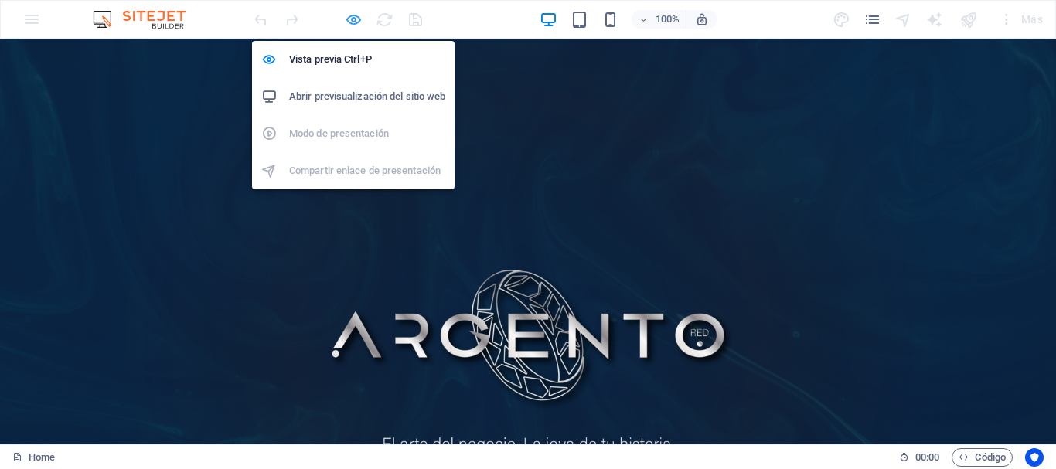
click at [352, 18] on icon "button" at bounding box center [354, 20] width 18 height 18
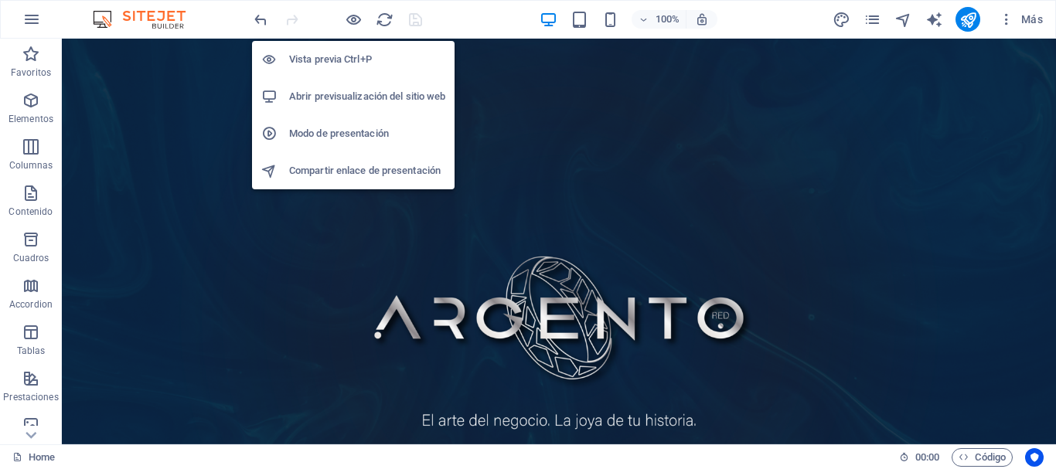
click at [366, 138] on h6 "Modo de presentación" at bounding box center [367, 133] width 156 height 19
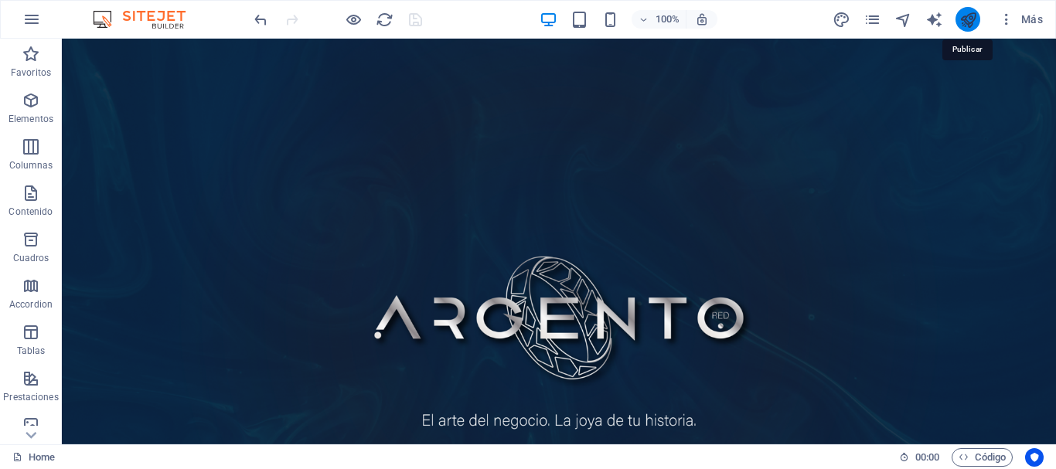
click at [964, 19] on icon "publish" at bounding box center [968, 20] width 18 height 18
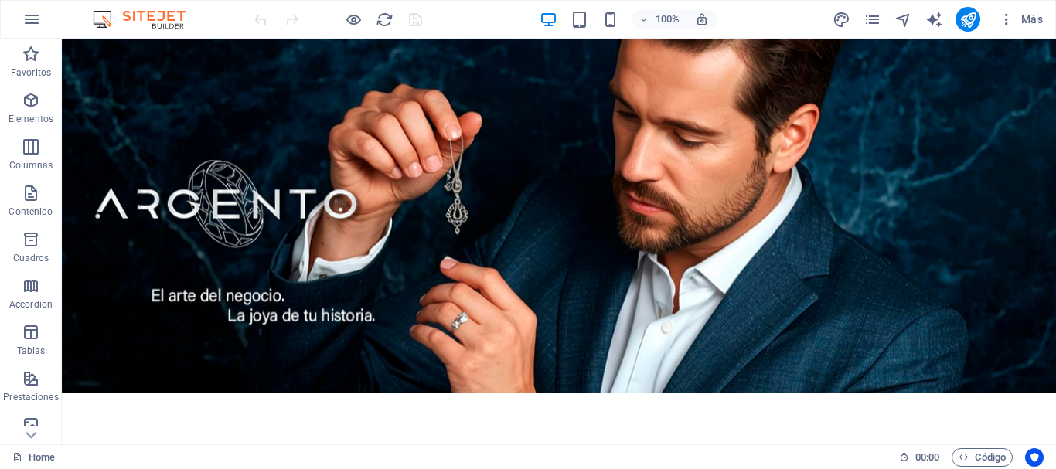
scroll to position [1230, 0]
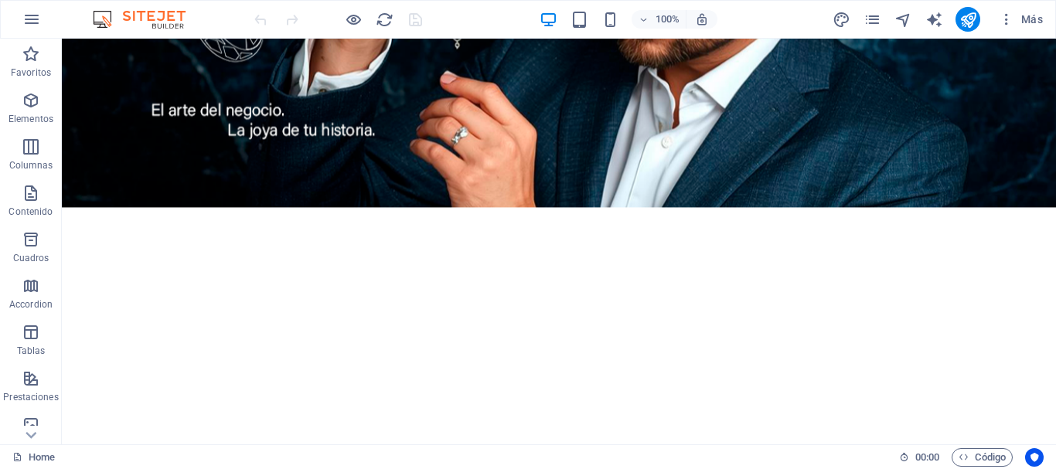
click at [531, 301] on div "Inicio Nosotros Producto Contacto Iniciar Sesión Menu Nosotros ARGENTO nació de…" at bounding box center [559, 460] width 994 height 3304
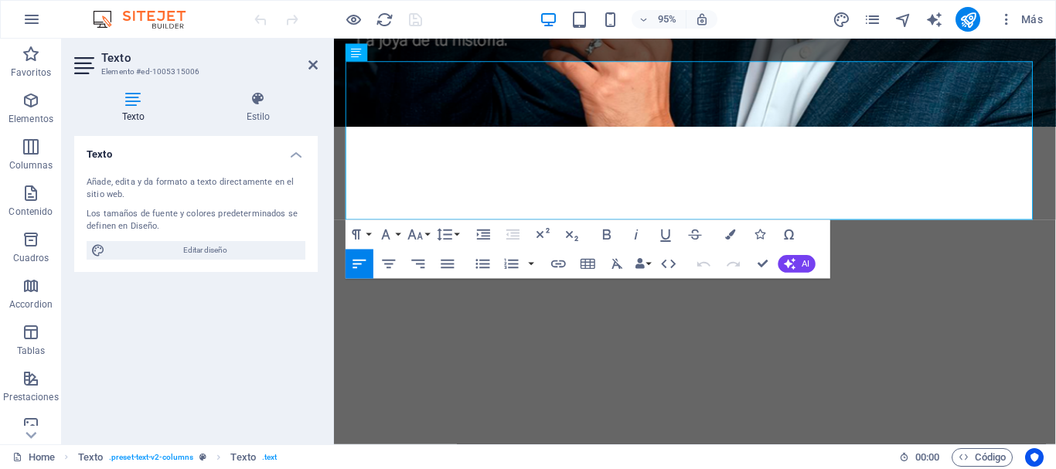
click at [128, 102] on icon at bounding box center [133, 98] width 118 height 15
click at [234, 254] on span "Editar diseño" at bounding box center [205, 250] width 191 height 19
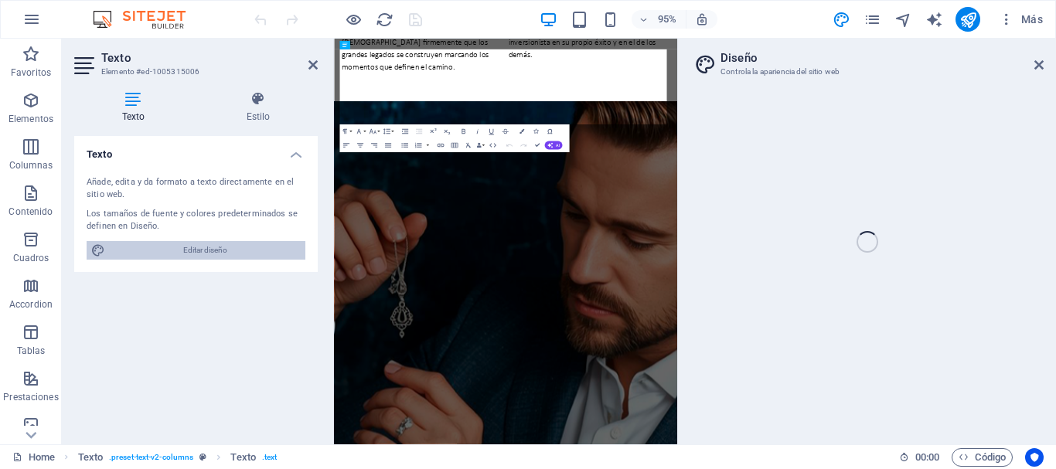
select select "200"
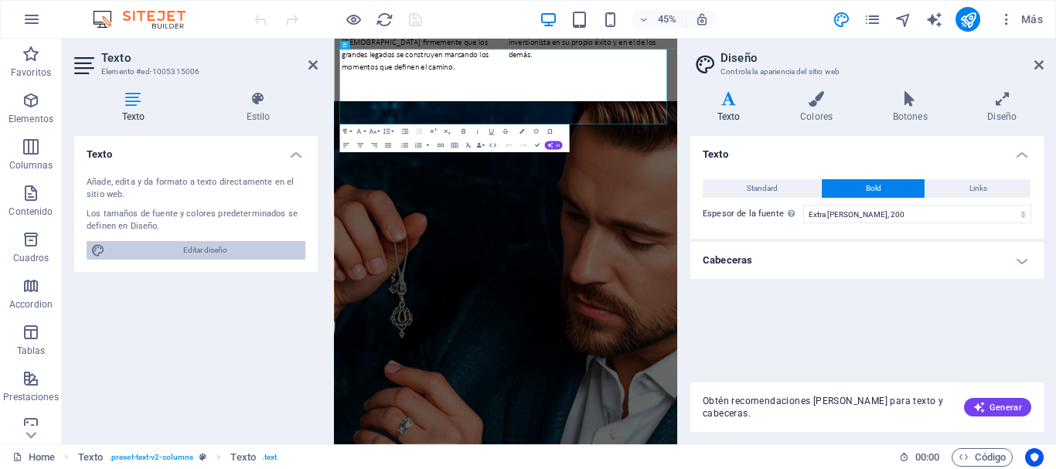
scroll to position [1726, 0]
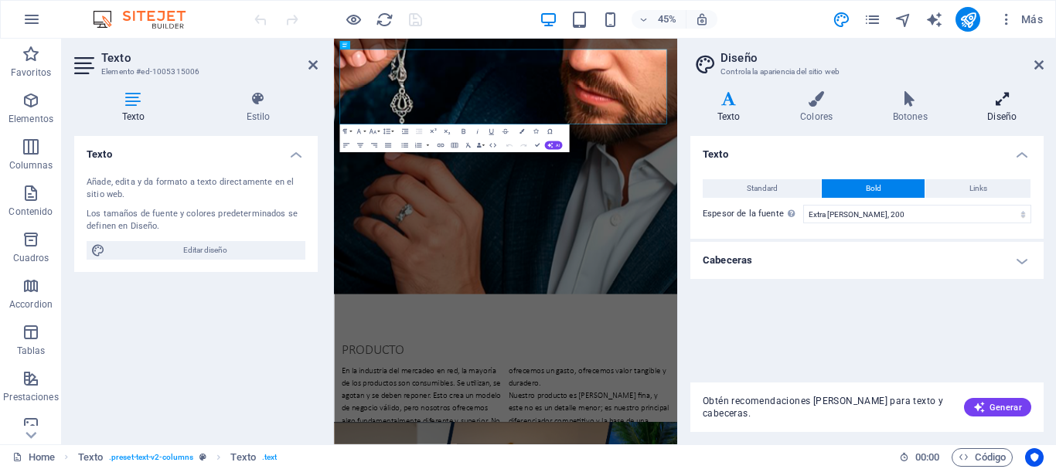
click at [1004, 112] on h4 "Diseño" at bounding box center [1002, 107] width 83 height 32
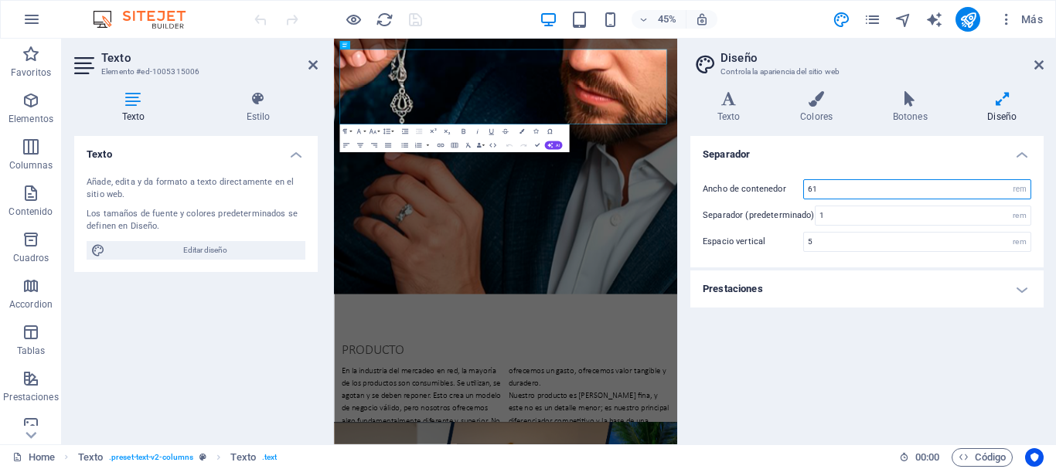
click at [862, 190] on input "61" at bounding box center [917, 189] width 226 height 19
type input "61"
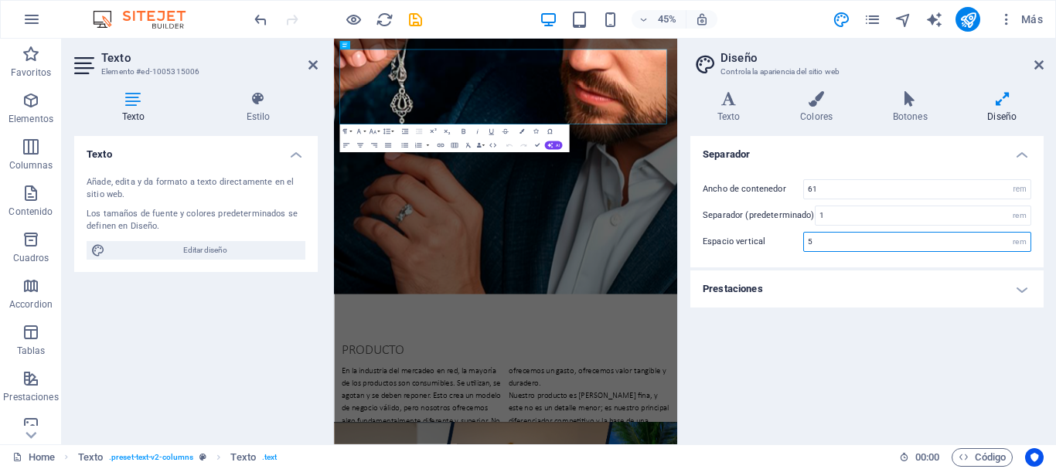
click at [1005, 243] on input "5" at bounding box center [917, 242] width 226 height 19
click at [967, 213] on input "1" at bounding box center [922, 215] width 215 height 19
type input "2"
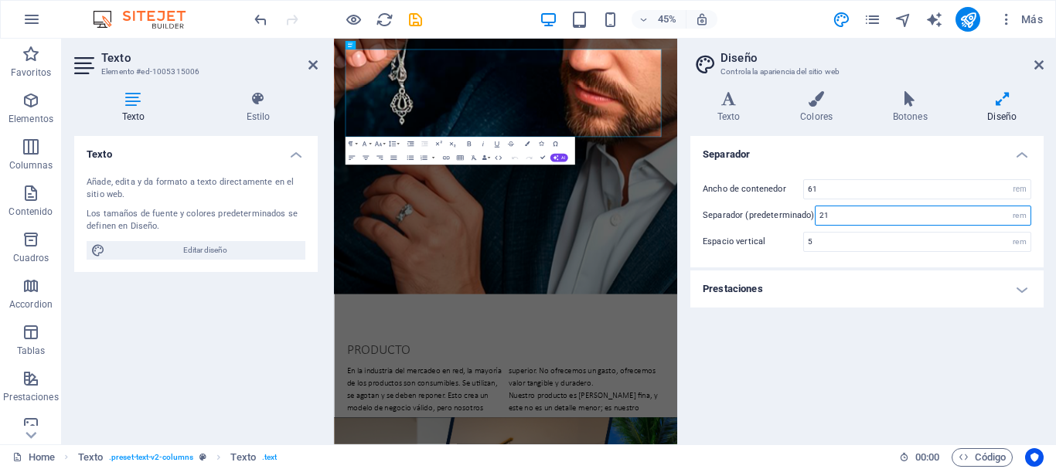
type input "2"
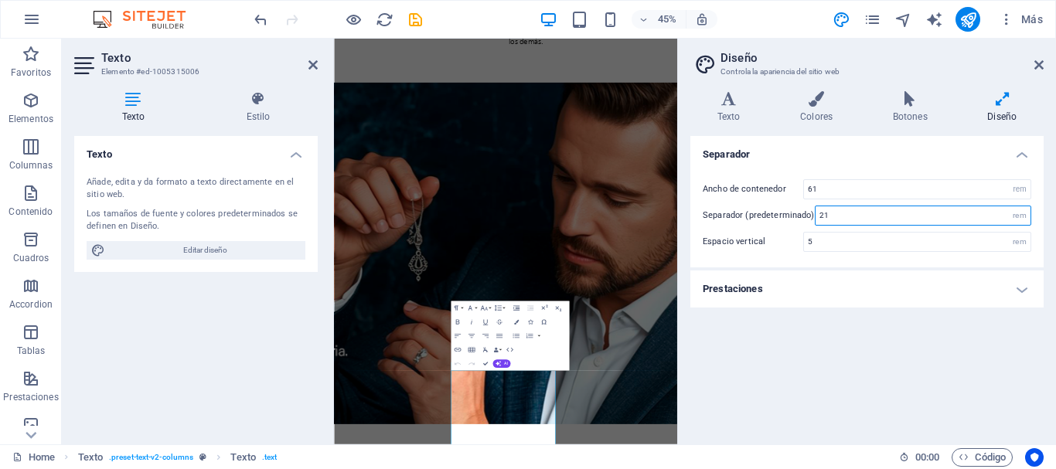
type input "2"
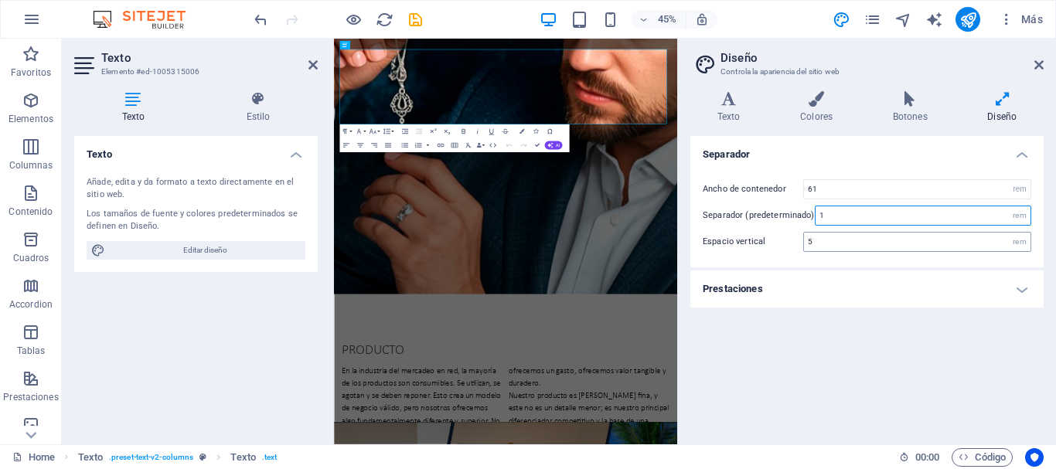
type input "1"
click at [895, 243] on input "5" at bounding box center [917, 242] width 226 height 19
type input "4"
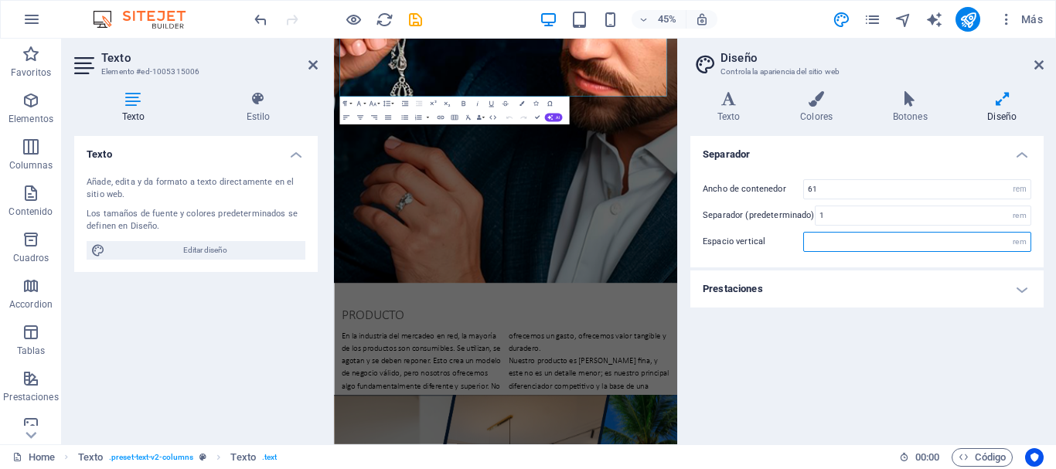
type input "5"
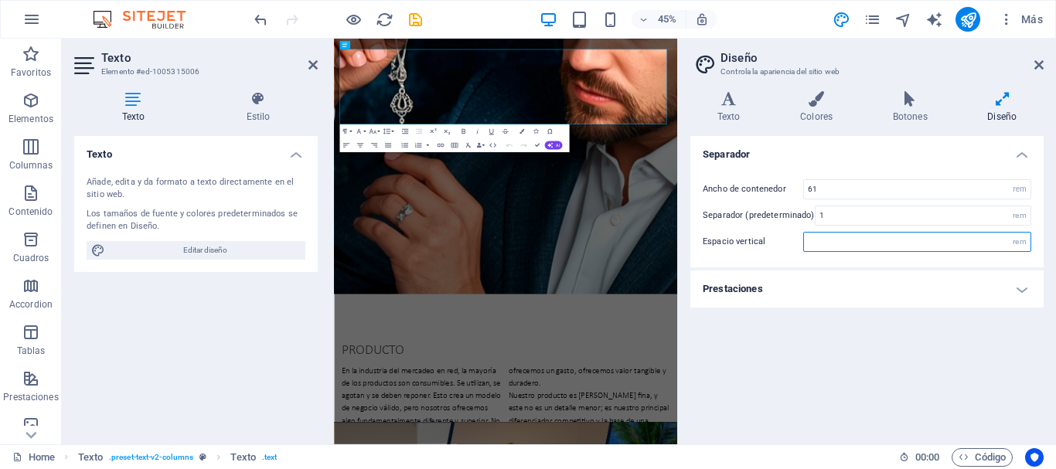
type input "6"
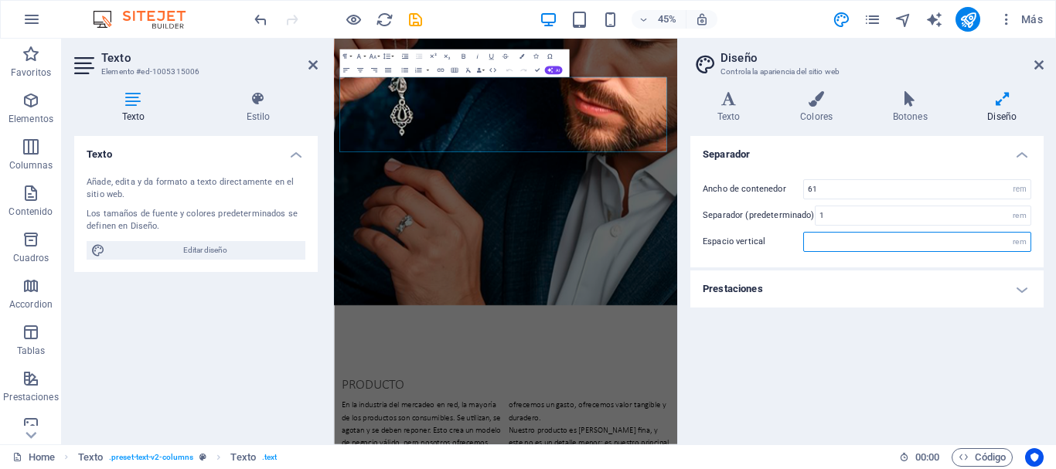
type input "5"
click at [1028, 289] on h4 "Prestaciones" at bounding box center [866, 288] width 353 height 37
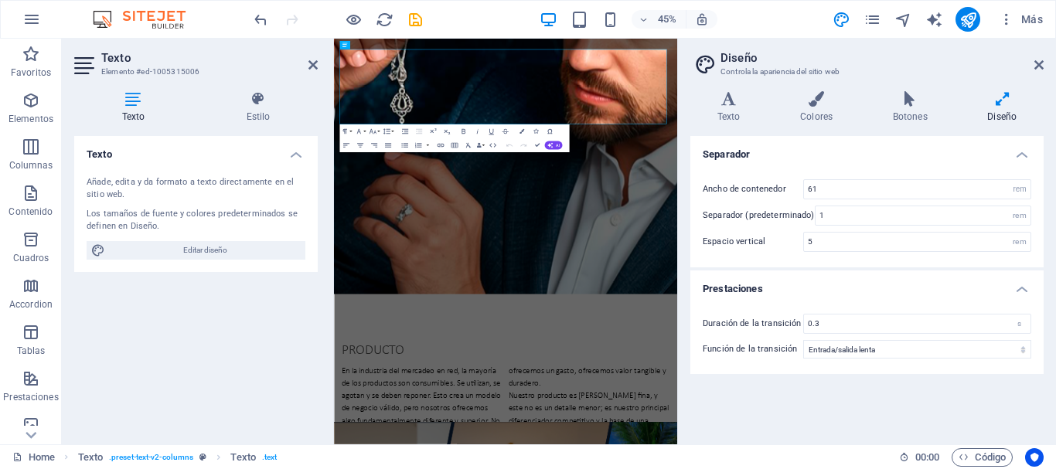
click at [1028, 289] on h4 "Prestaciones" at bounding box center [866, 284] width 353 height 28
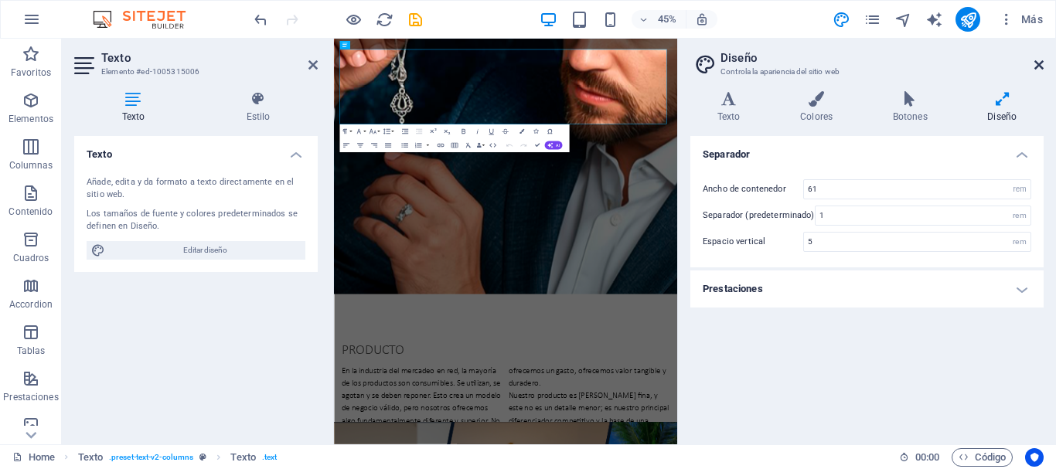
click at [1040, 65] on icon at bounding box center [1038, 65] width 9 height 12
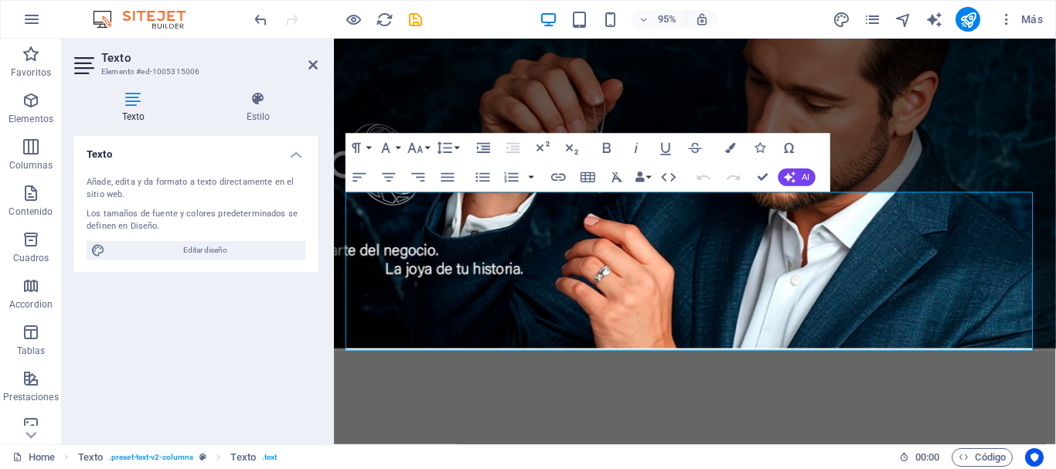
scroll to position [1128, 0]
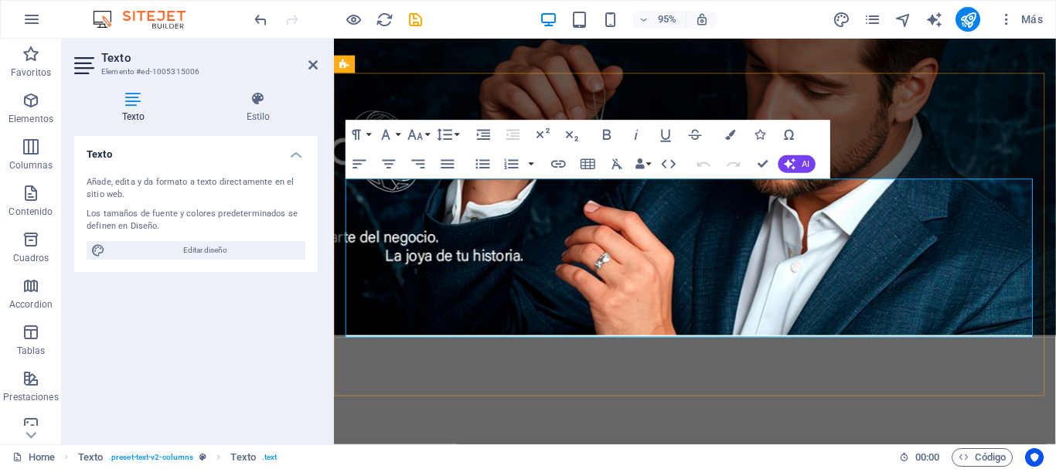
click at [447, 166] on icon "button" at bounding box center [448, 164] width 18 height 18
click at [353, 167] on icon "button" at bounding box center [360, 164] width 18 height 18
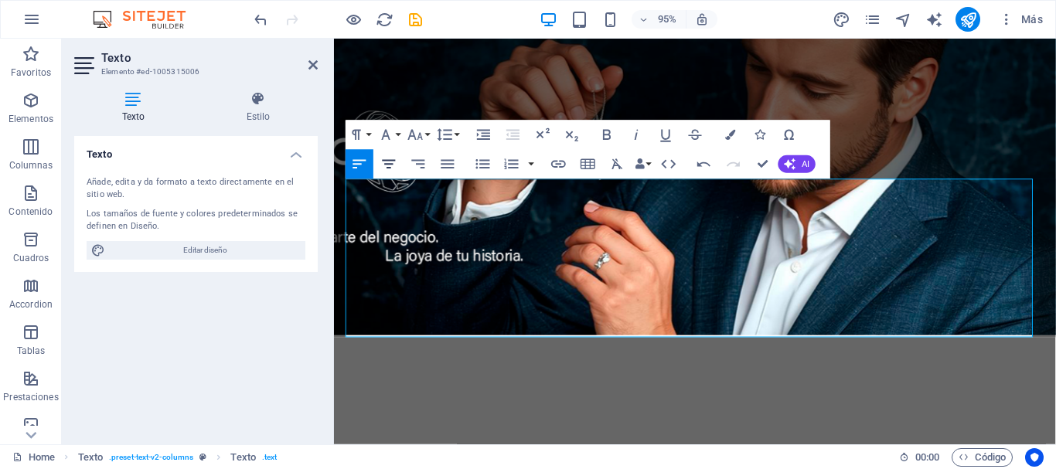
click at [391, 163] on icon "button" at bounding box center [389, 164] width 18 height 18
click at [445, 166] on icon "button" at bounding box center [448, 164] width 18 height 18
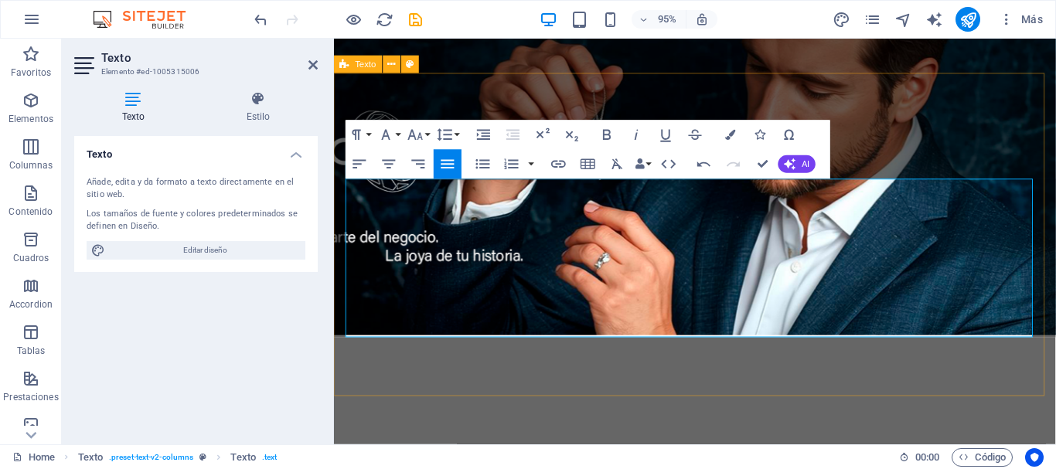
drag, startPoint x: 347, startPoint y: 200, endPoint x: 1073, endPoint y: 335, distance: 738.8
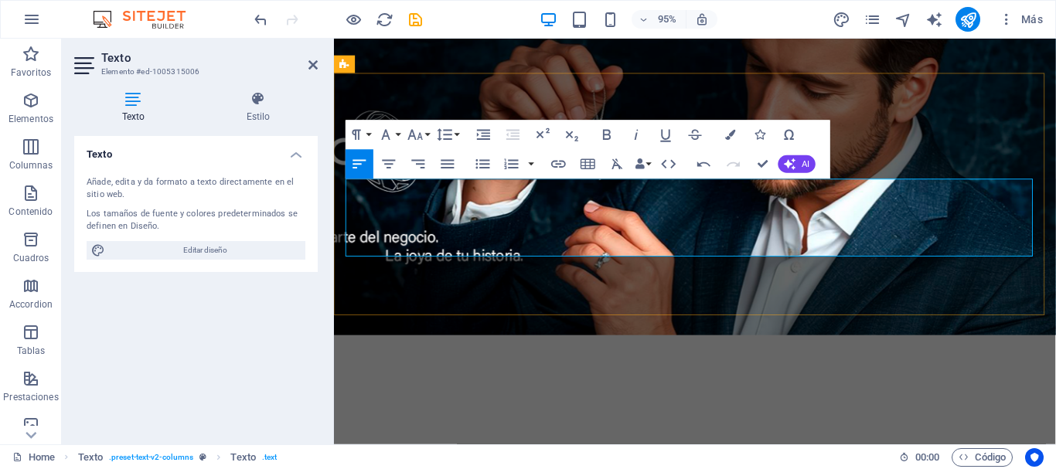
drag, startPoint x: 347, startPoint y: 198, endPoint x: 1002, endPoint y: 267, distance: 658.9
click at [416, 136] on icon "button" at bounding box center [415, 135] width 18 height 18
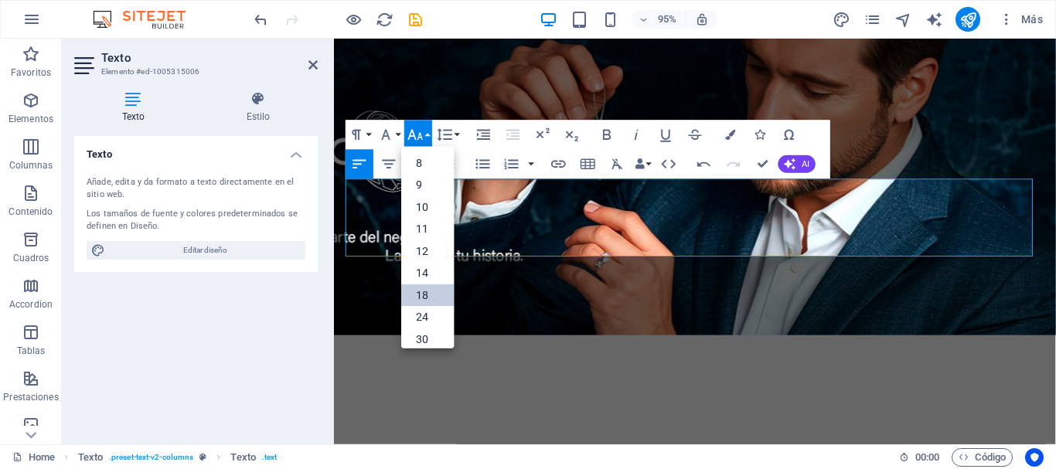
click at [423, 288] on link "18" at bounding box center [427, 295] width 53 height 22
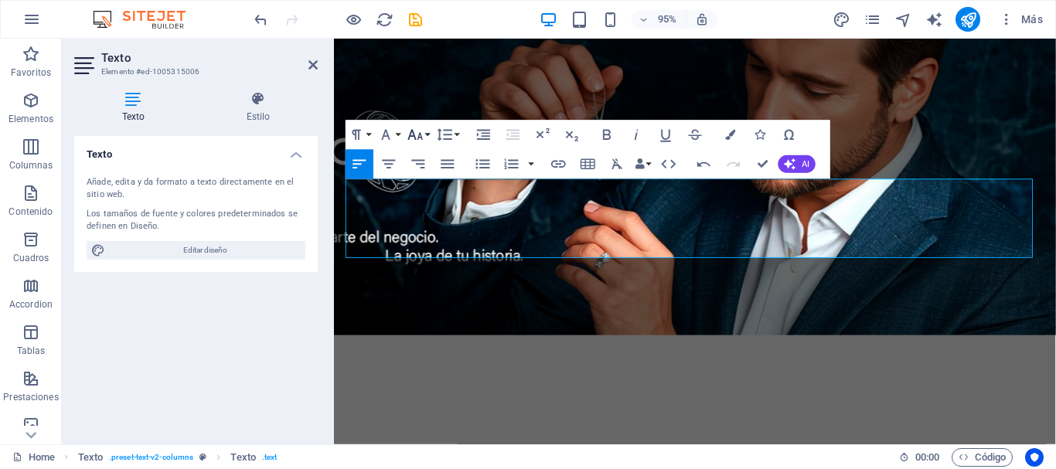
click at [423, 139] on icon "button" at bounding box center [415, 135] width 18 height 18
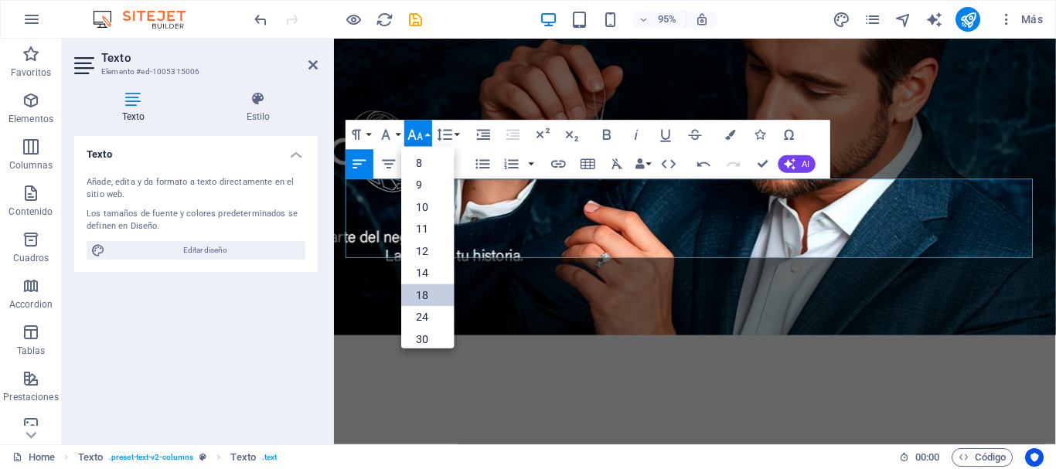
scroll to position [124, 0]
click at [424, 203] on link "24" at bounding box center [427, 200] width 53 height 22
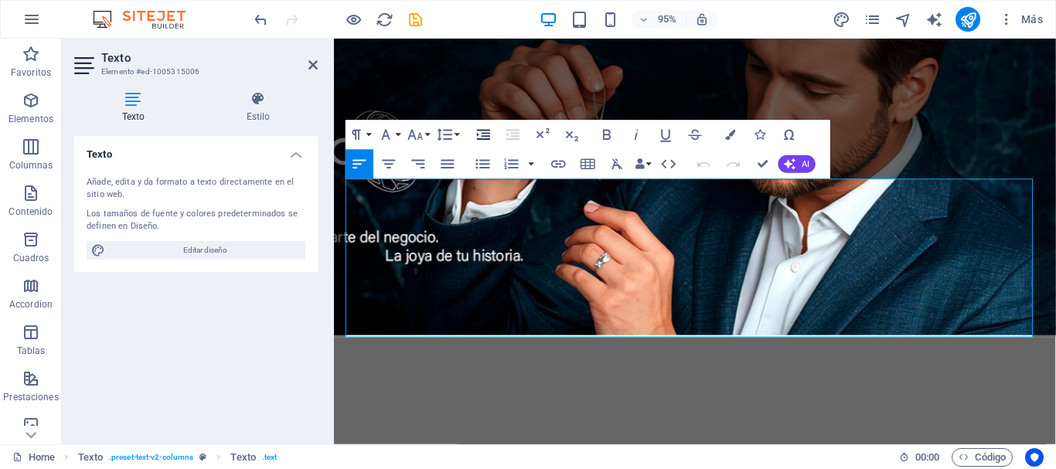
click at [481, 132] on icon "button" at bounding box center [483, 135] width 18 height 18
click at [309, 65] on icon at bounding box center [312, 65] width 9 height 12
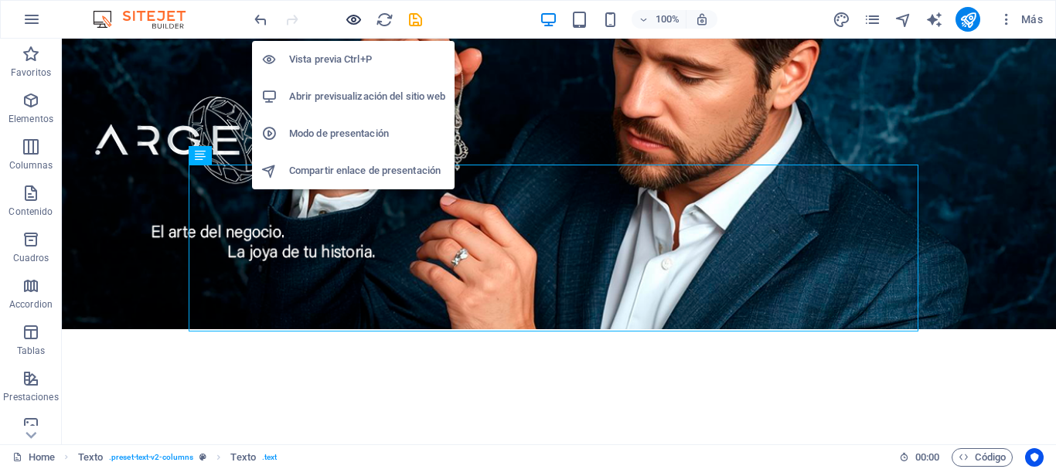
click at [349, 18] on icon "button" at bounding box center [354, 20] width 18 height 18
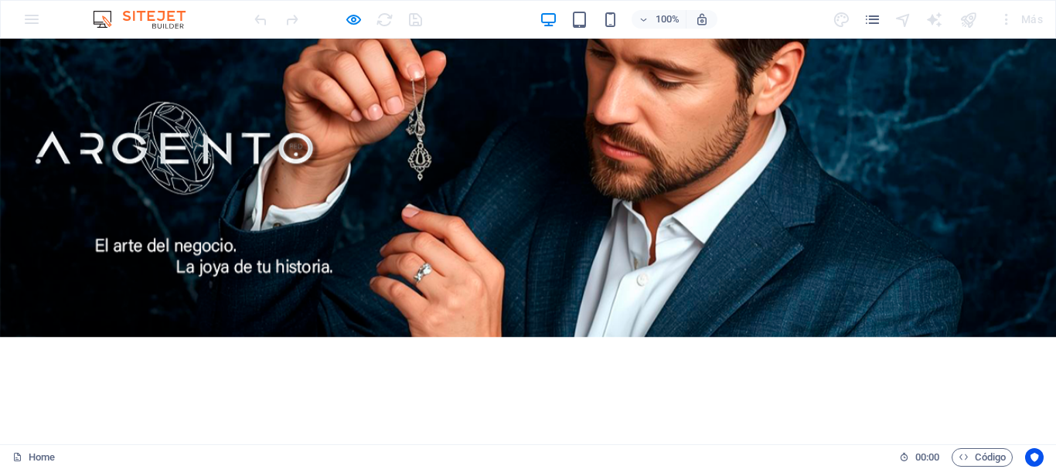
scroll to position [1179, 0]
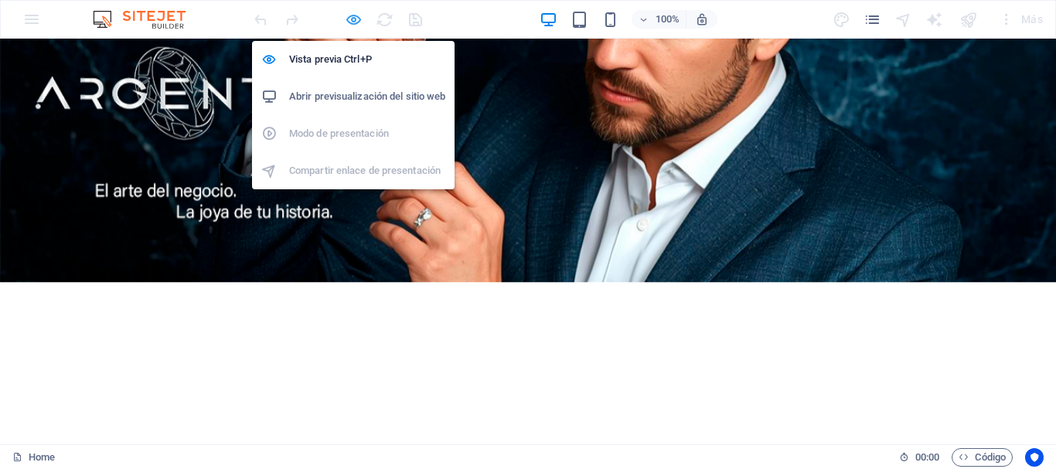
click at [352, 17] on icon "button" at bounding box center [354, 20] width 18 height 18
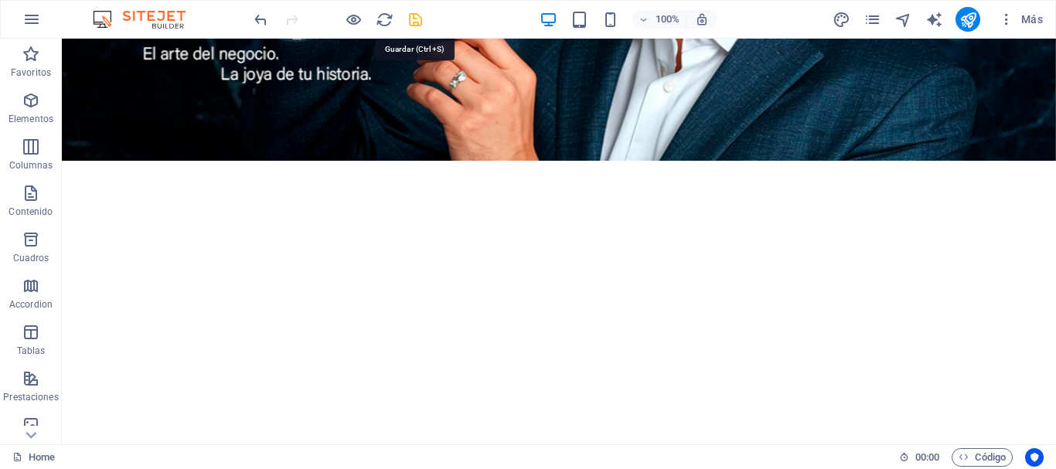
click at [414, 21] on icon "save" at bounding box center [415, 20] width 18 height 18
checkbox input "false"
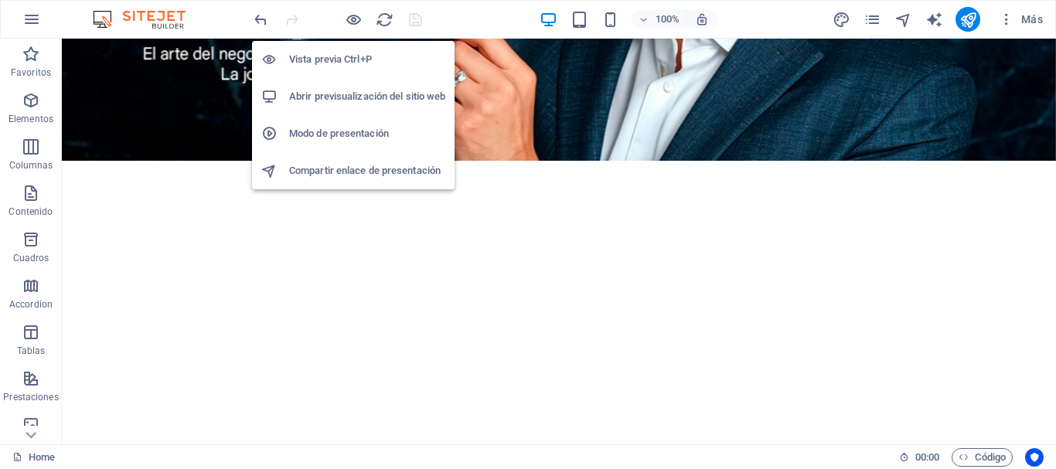
click at [342, 133] on h6 "Modo de presentación" at bounding box center [367, 133] width 156 height 19
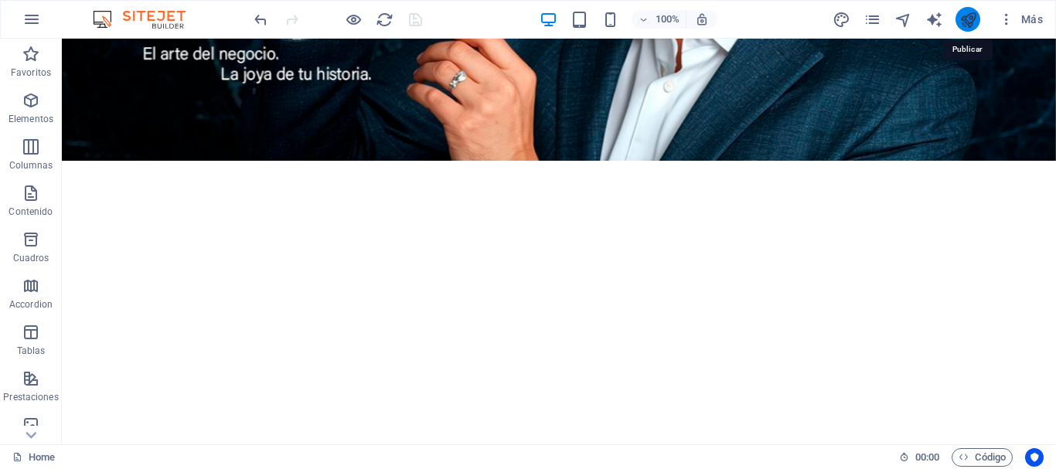
click at [971, 16] on icon "publish" at bounding box center [968, 20] width 18 height 18
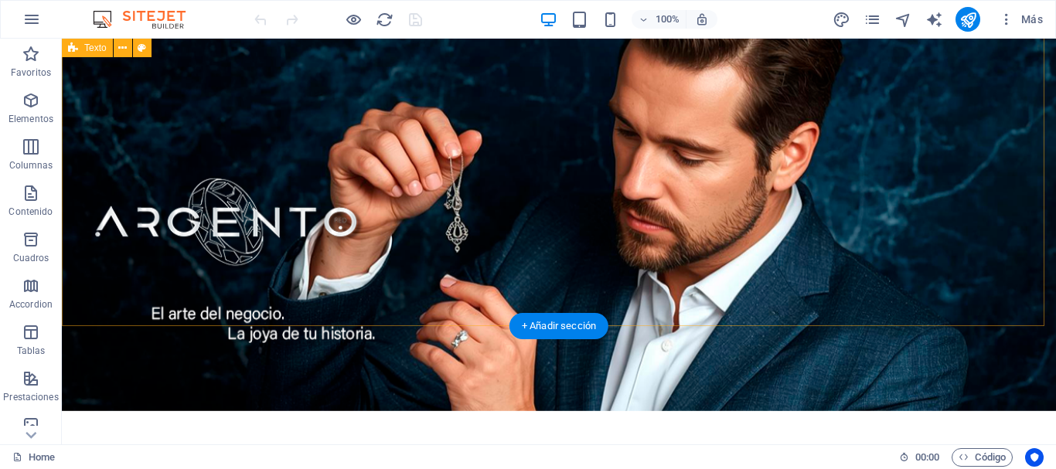
scroll to position [1196, 0]
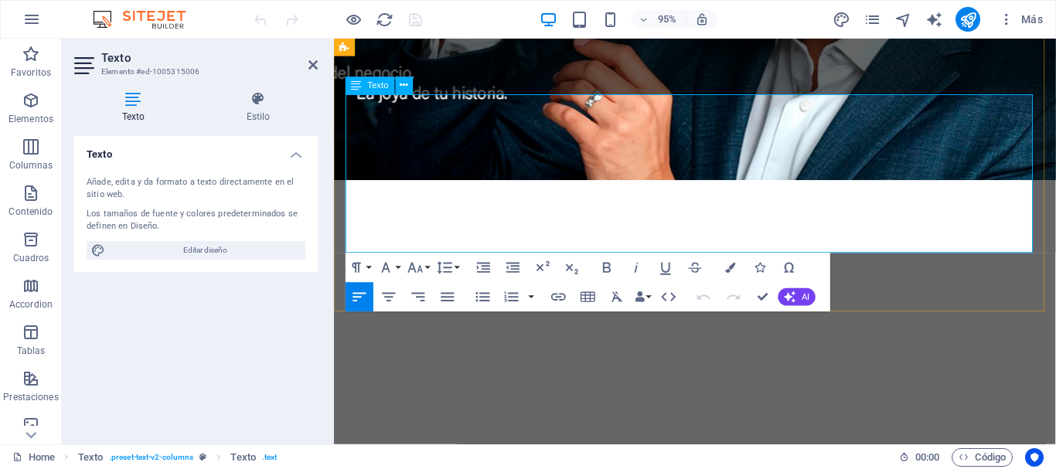
scroll to position [1217, 0]
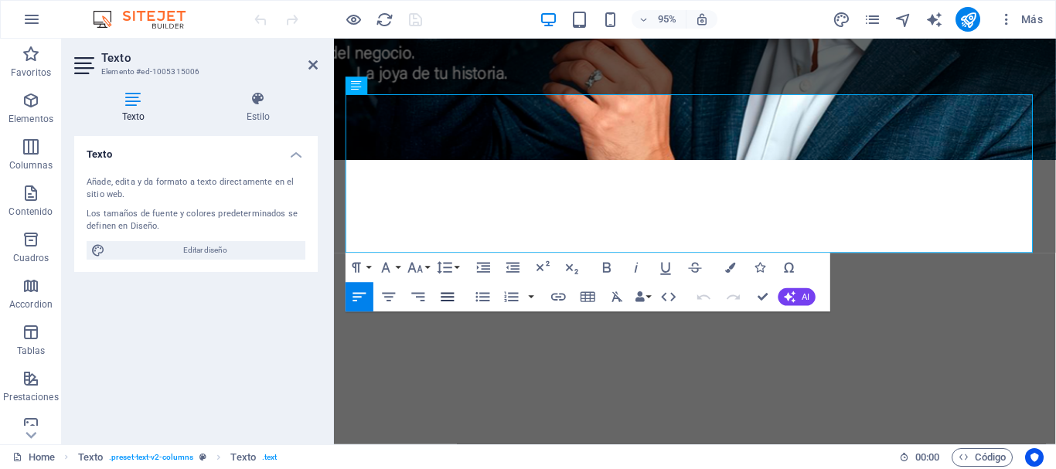
click at [449, 295] on icon "button" at bounding box center [448, 297] width 18 height 18
click at [311, 69] on icon at bounding box center [312, 65] width 9 height 12
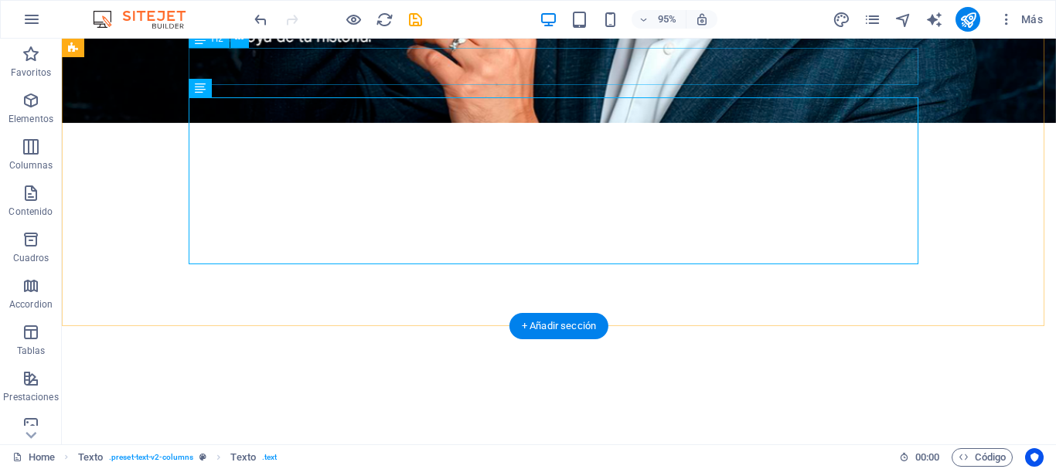
scroll to position [1196, 0]
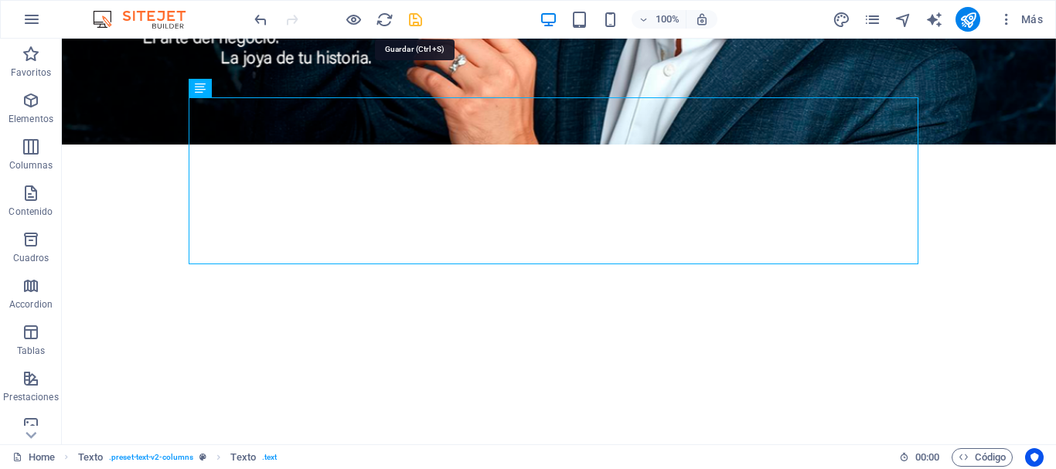
click at [412, 21] on icon "save" at bounding box center [415, 20] width 18 height 18
checkbox input "false"
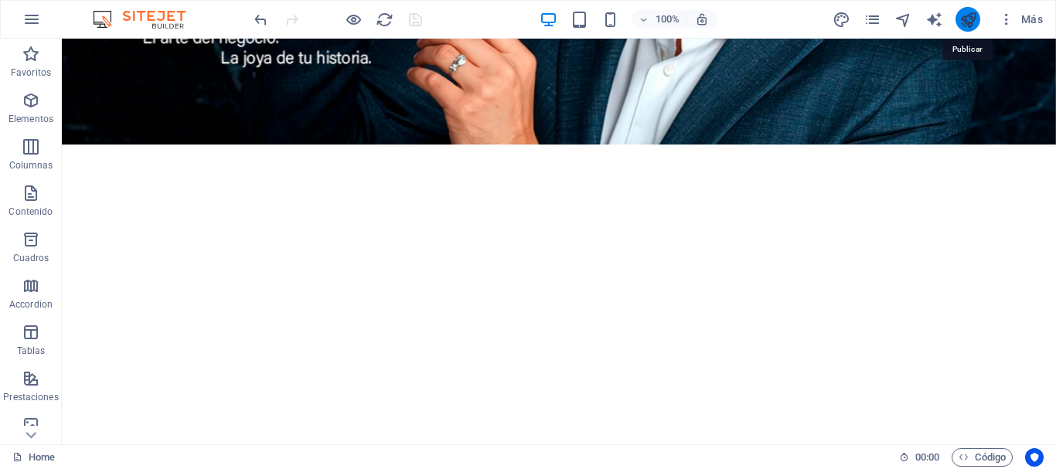
click at [970, 19] on icon "publish" at bounding box center [968, 20] width 18 height 18
